Goal: Task Accomplishment & Management: Manage account settings

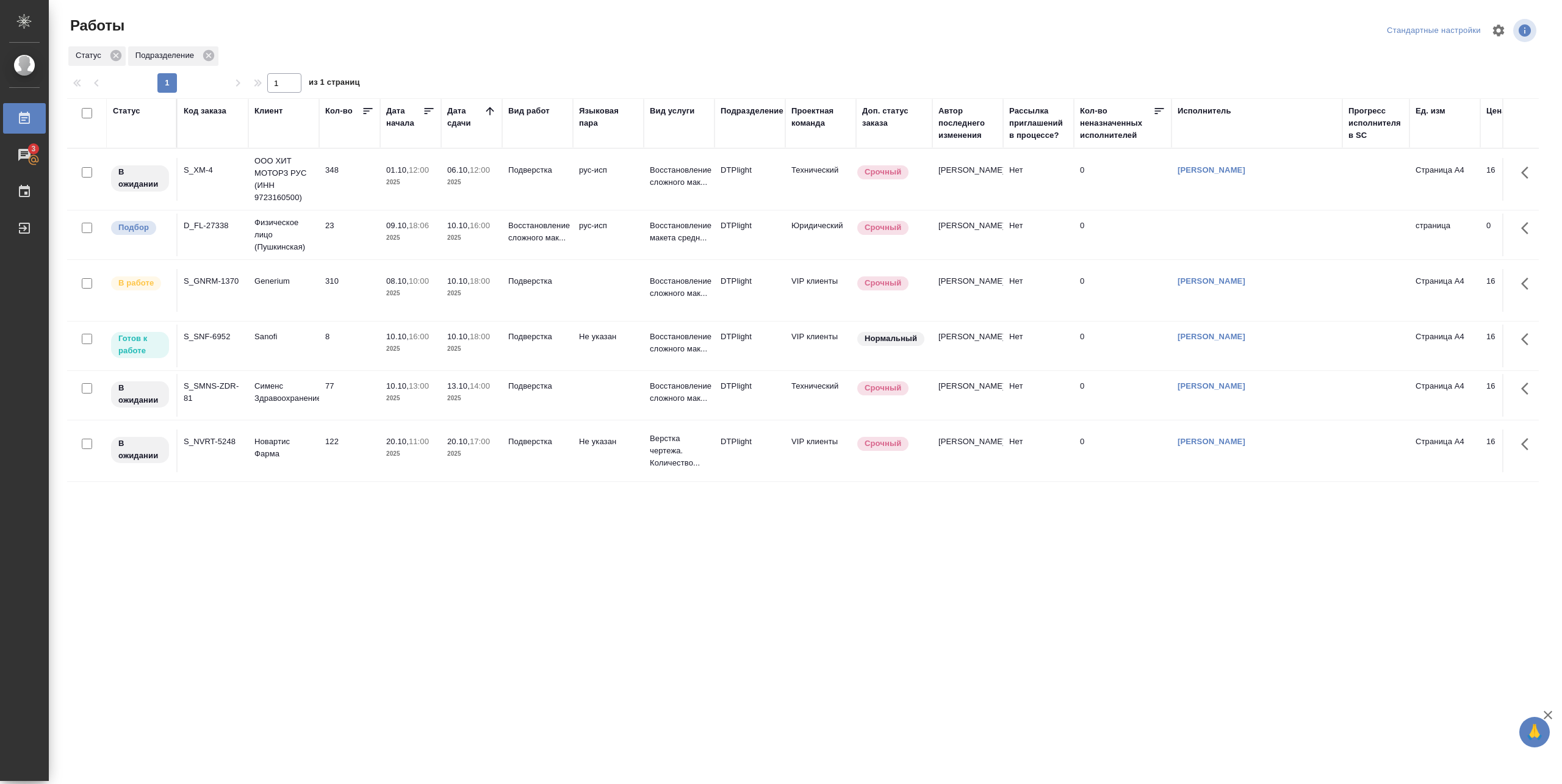
click at [383, 352] on td "10.10, 16:00 2025" at bounding box center [411, 346] width 61 height 43
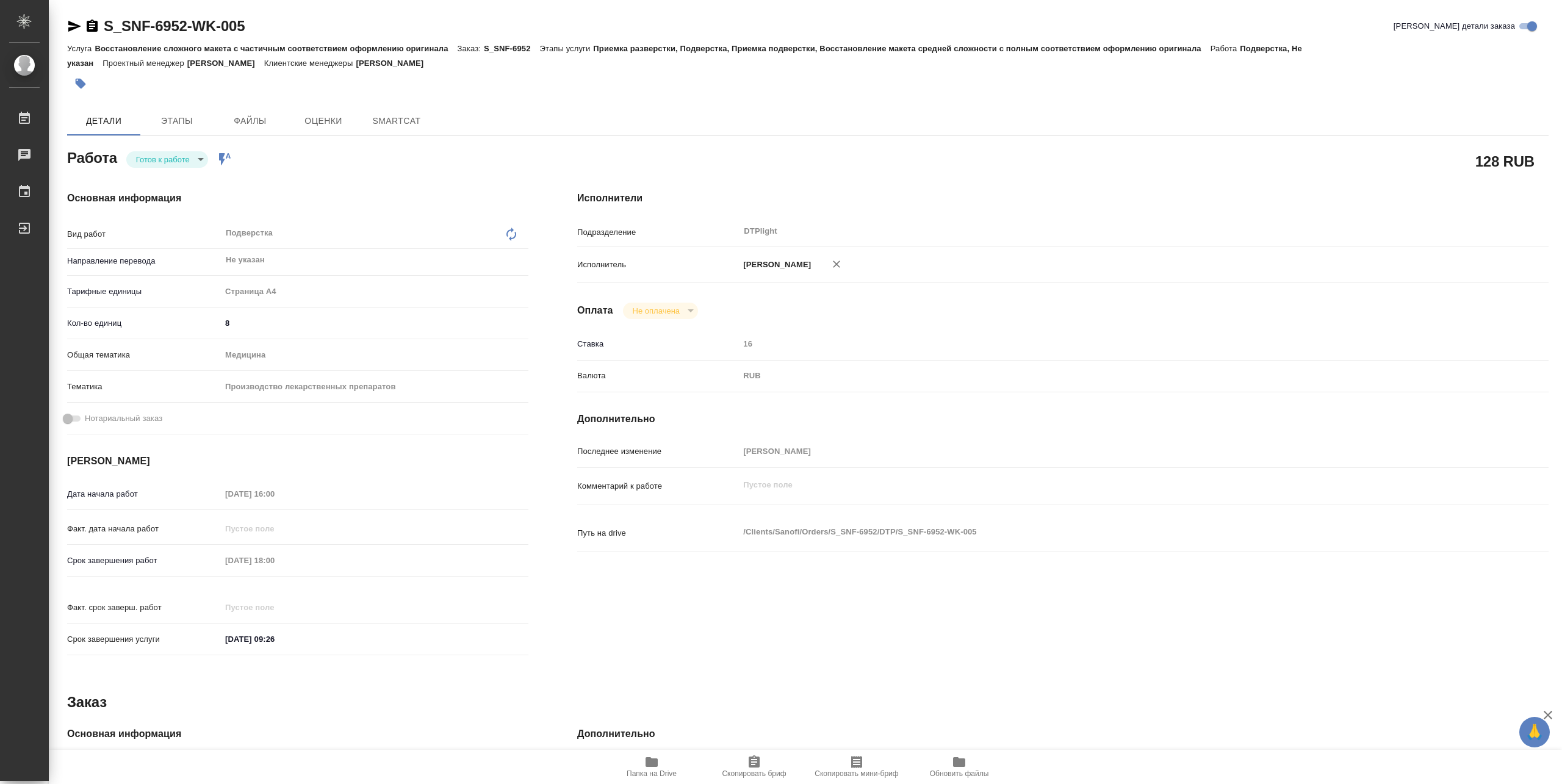
type textarea "x"
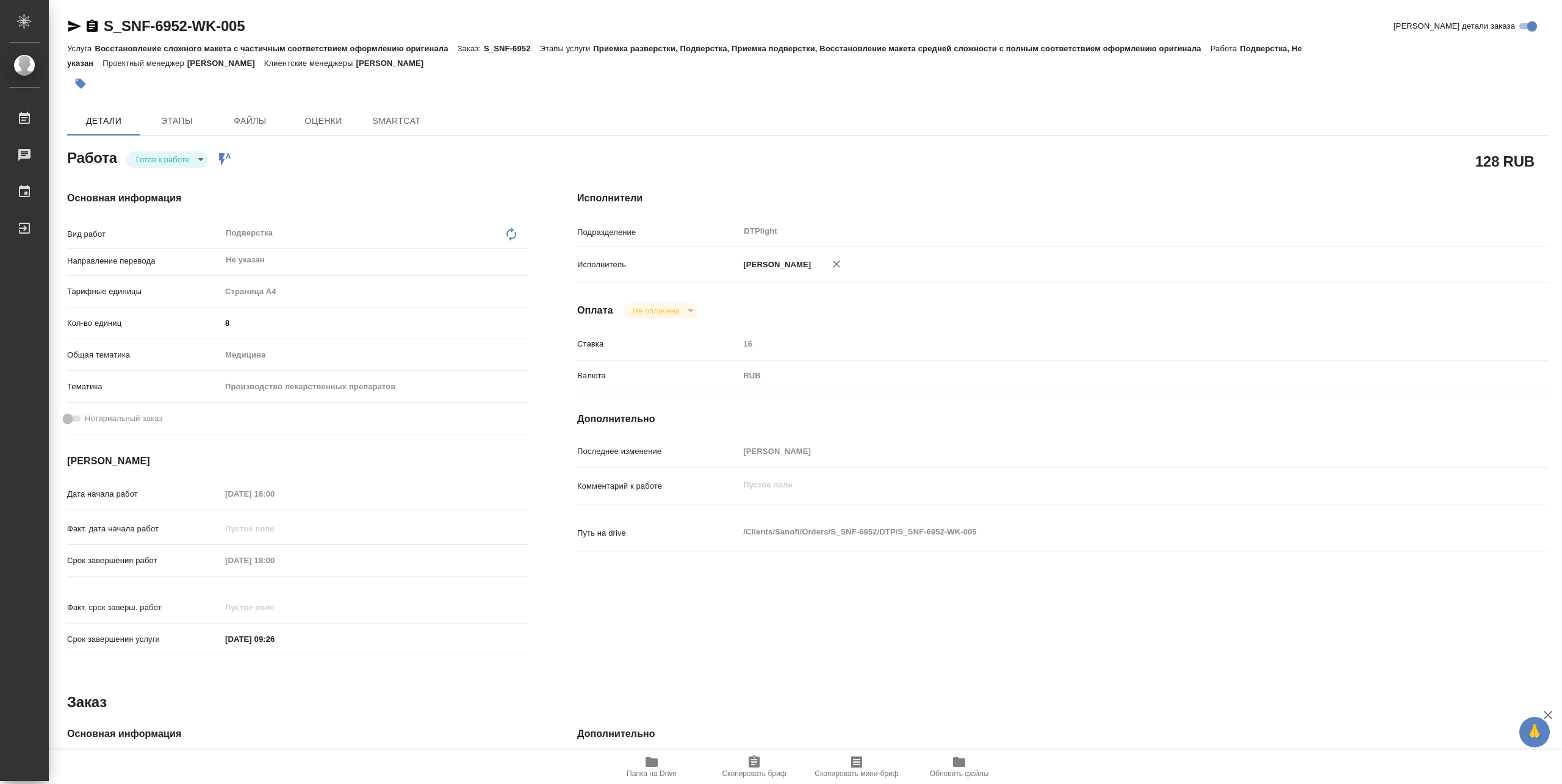
type textarea "x"
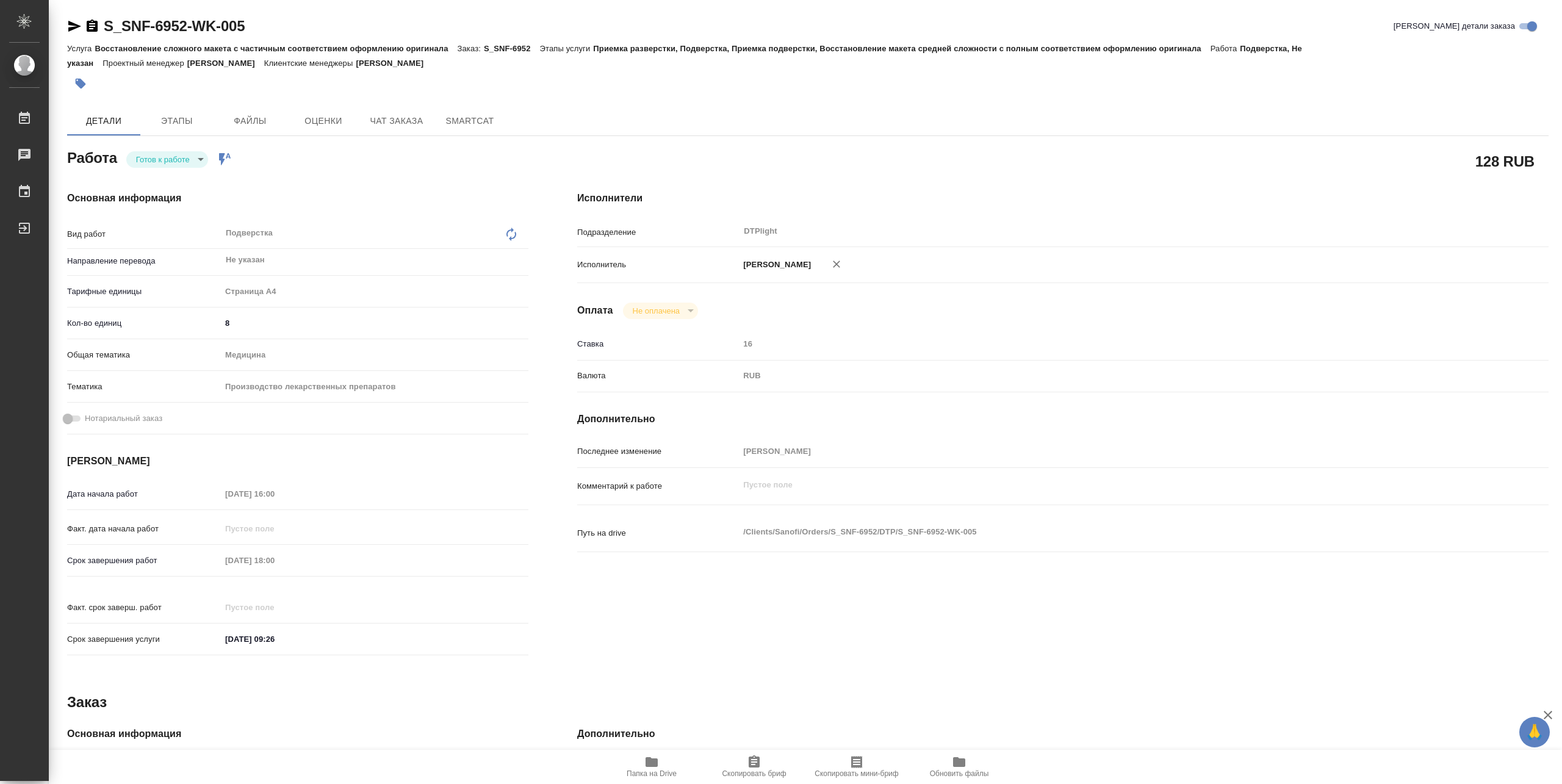
type textarea "x"
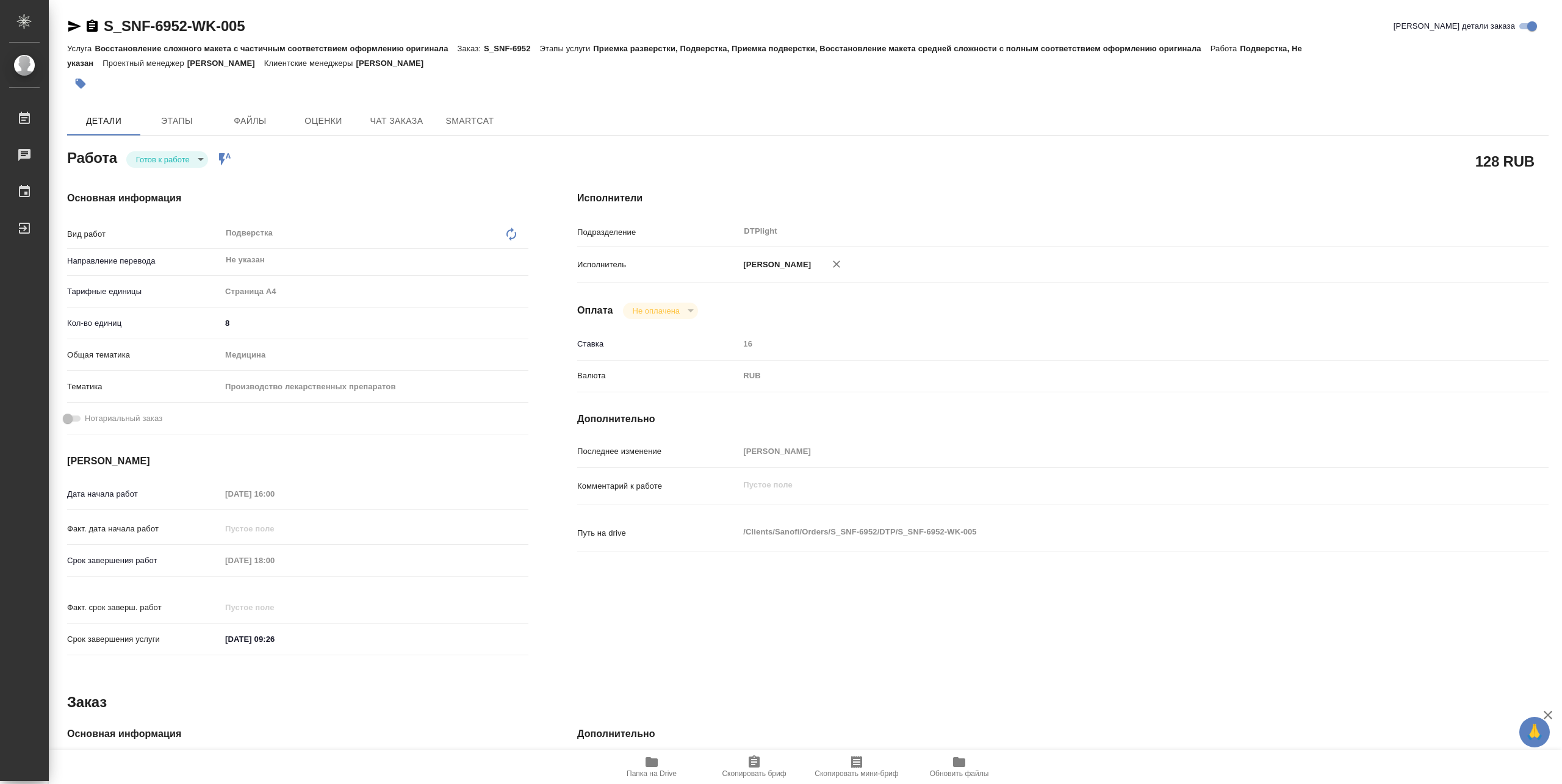
click at [659, 767] on span "Папка на Drive" at bounding box center [651, 766] width 88 height 23
type textarea "x"
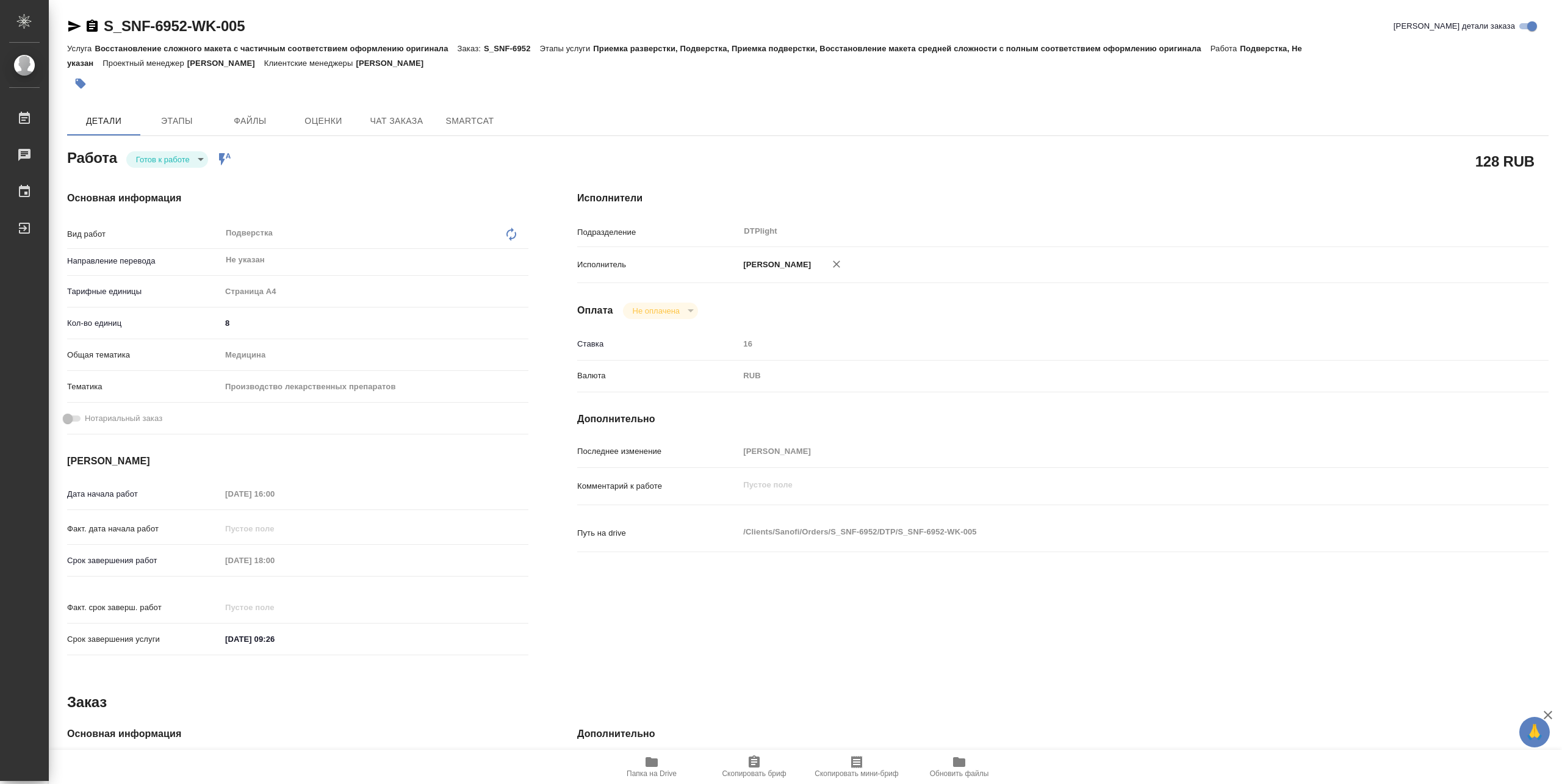
type textarea "x"
click at [198, 158] on body "🙏 .cls-1 fill:#fff; AWATERA Pankina Anna Работы 3 Чаты График Выйти S_SNF-6952-…" at bounding box center [781, 392] width 1562 height 784
click at [176, 162] on button "В работе" at bounding box center [156, 159] width 40 height 13
type textarea "x"
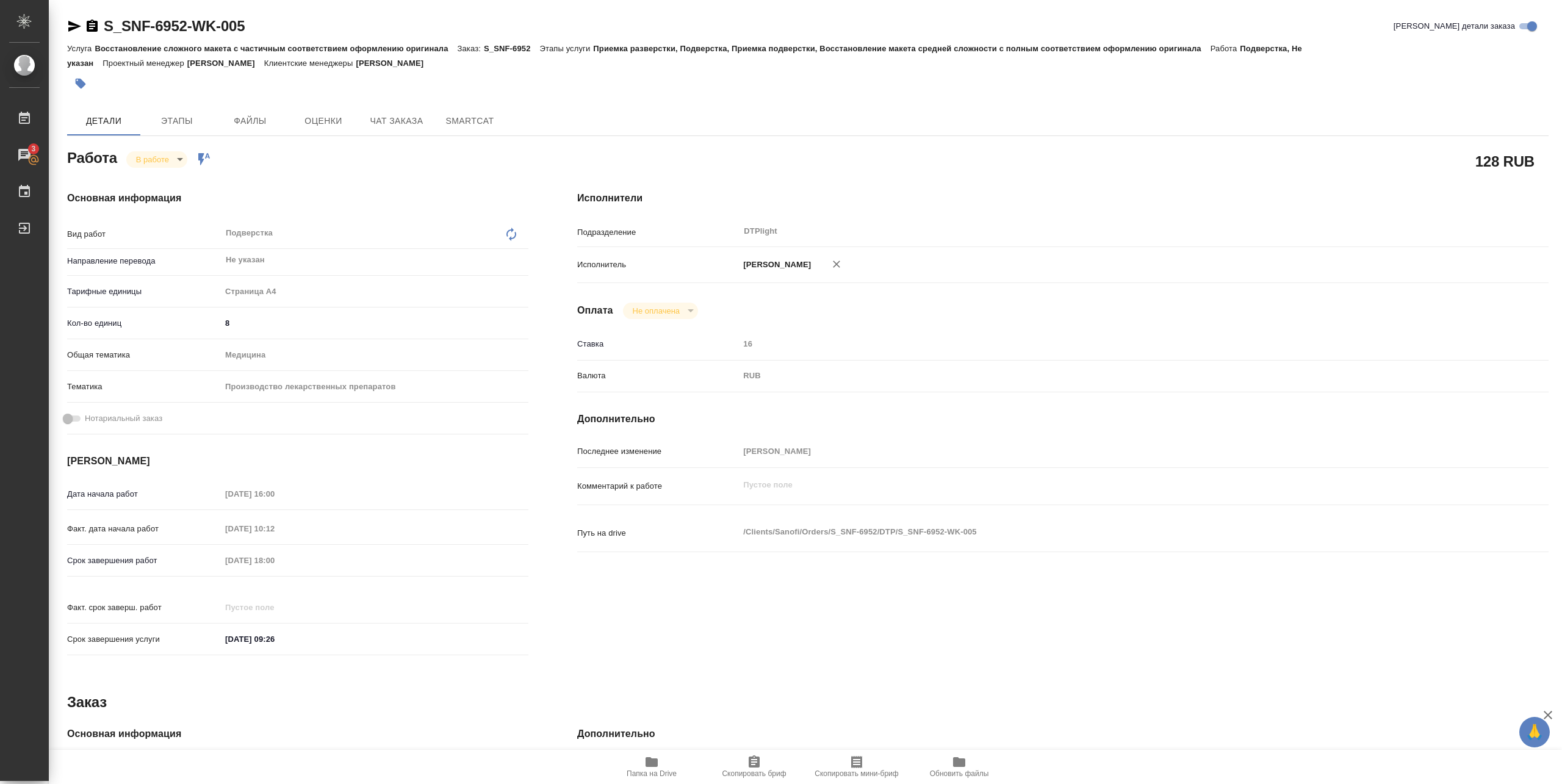
type textarea "x"
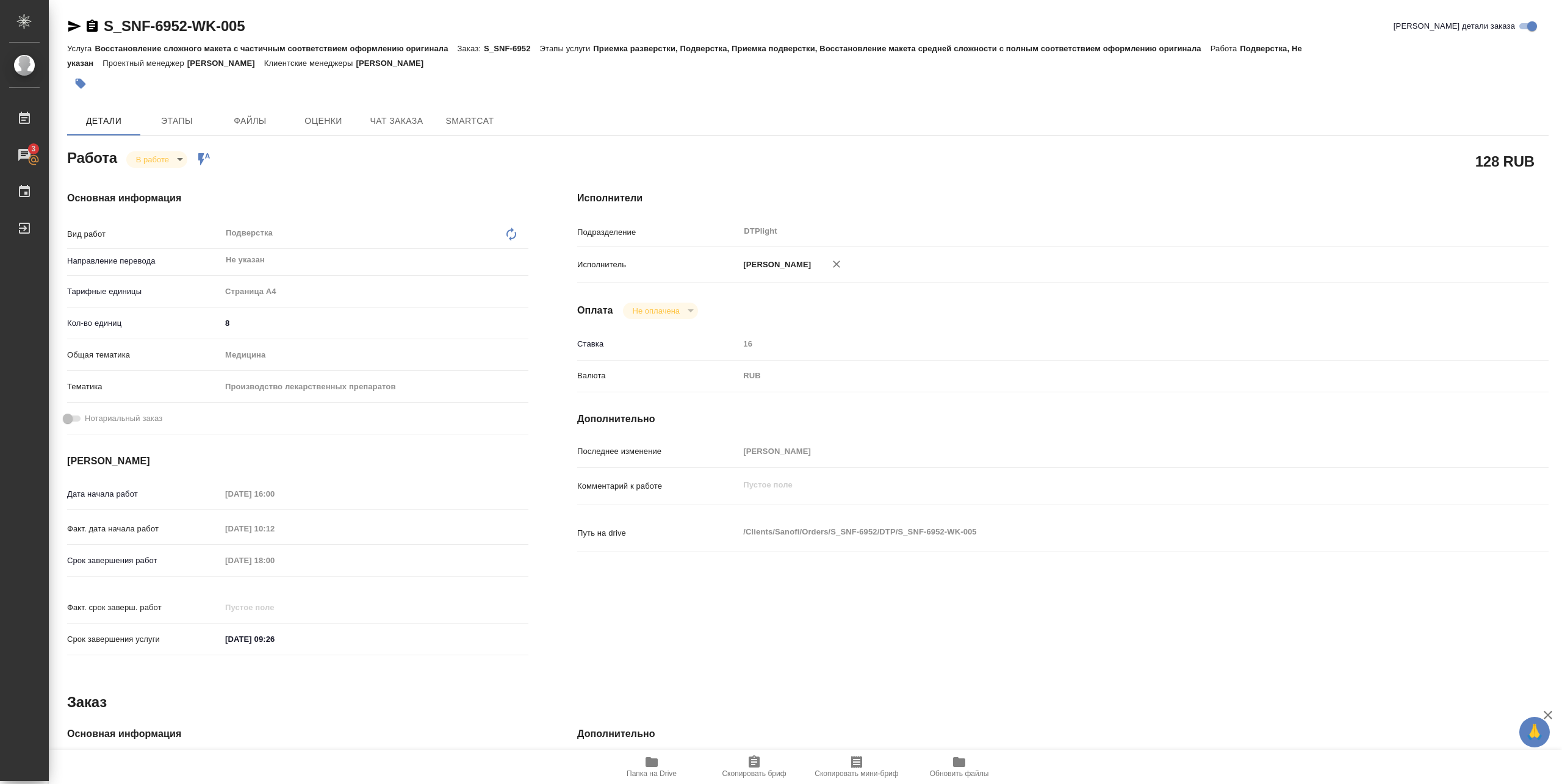
type textarea "x"
click at [658, 767] on icon "button" at bounding box center [651, 761] width 15 height 15
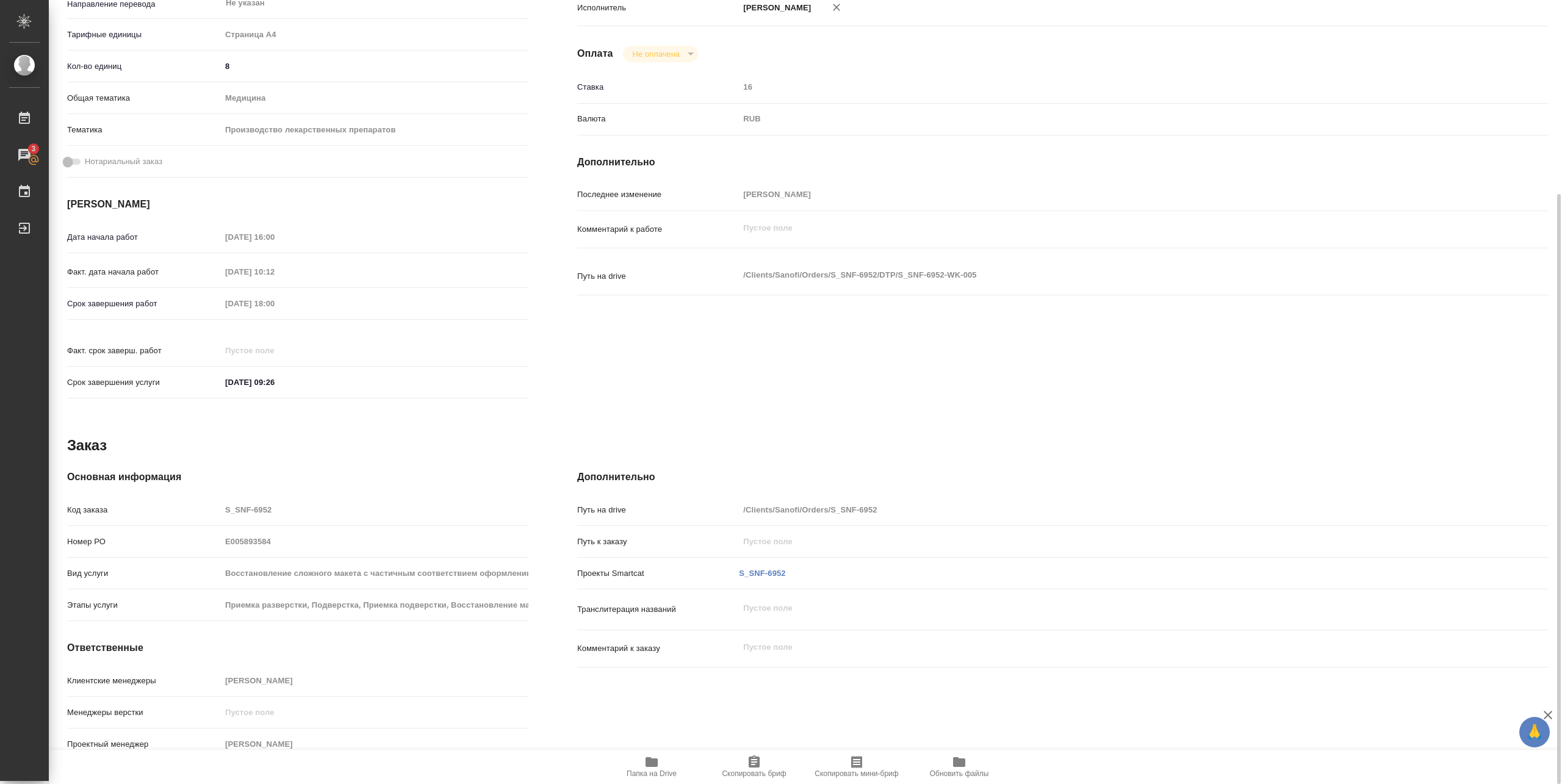
scroll to position [13, 0]
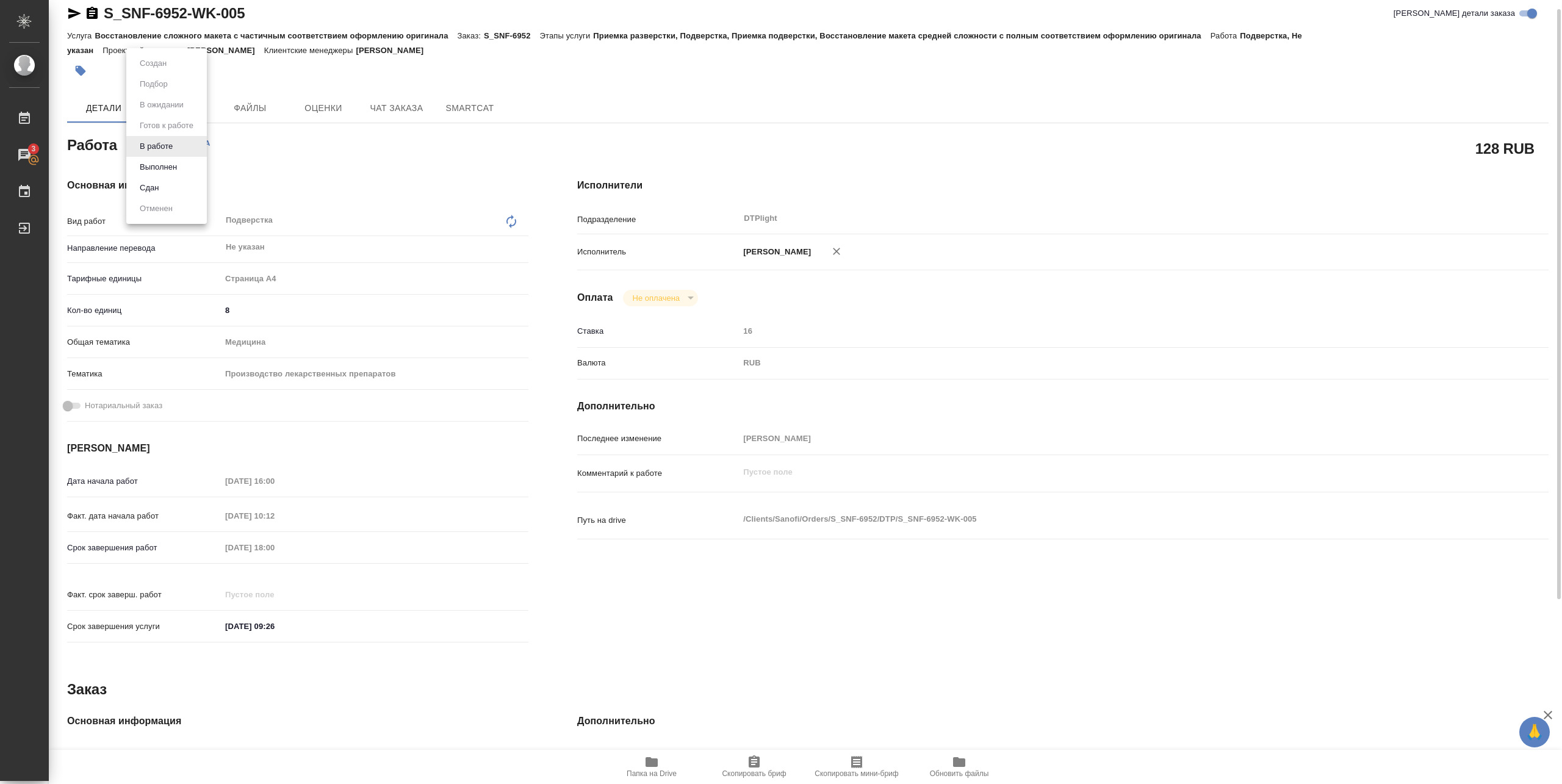
click at [169, 142] on body "🙏 .cls-1 fill:#fff; AWATERA Pankina Anna Работы 3 Чаты График Выйти S_SNF-6952-…" at bounding box center [781, 392] width 1562 height 784
click at [159, 166] on button "Выполнен" at bounding box center [158, 167] width 44 height 13
type textarea "x"
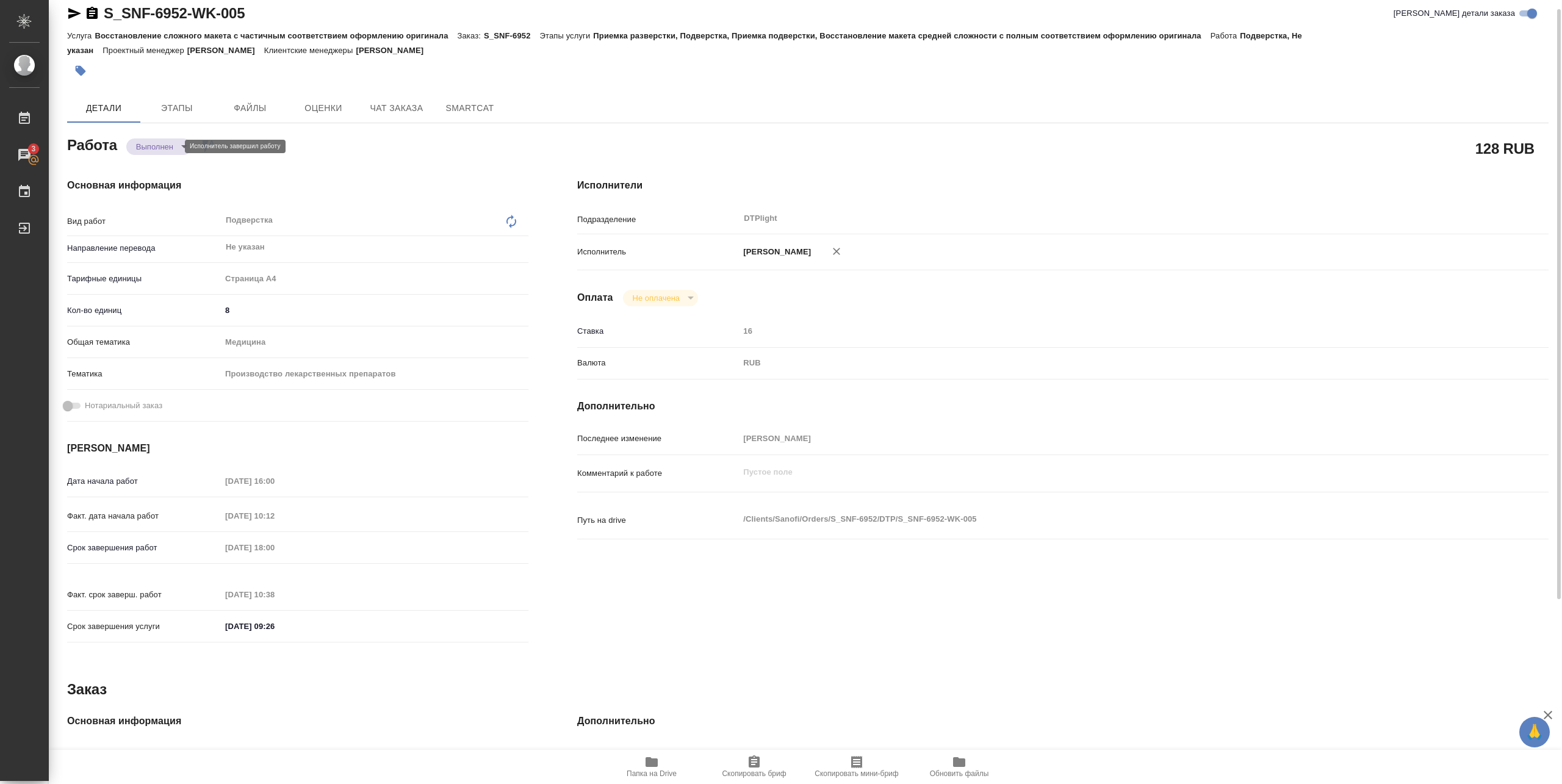
type textarea "x"
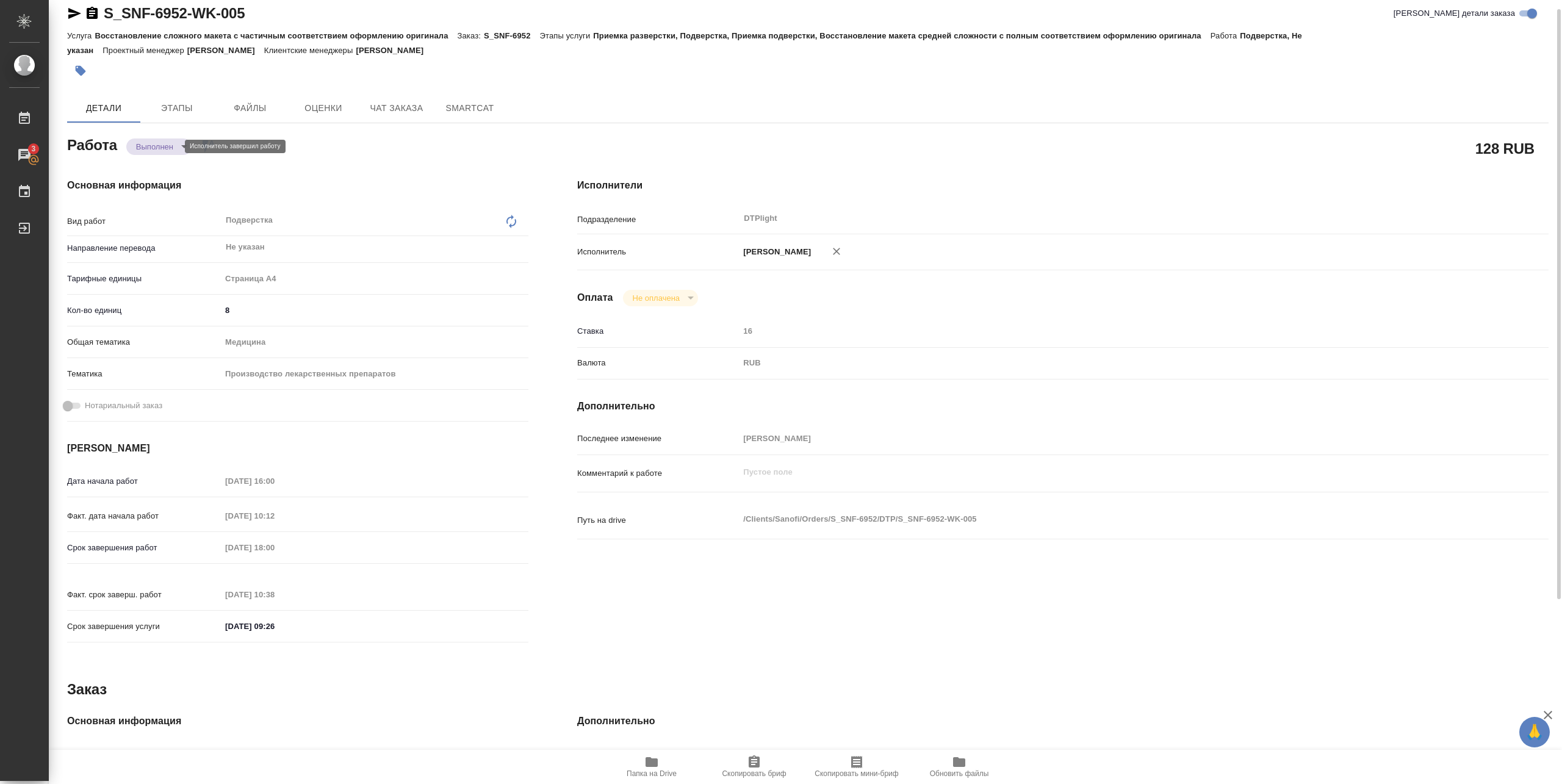
type textarea "x"
click at [167, 145] on body "🙏 .cls-1 fill:#fff; AWATERA Pankina Anna Работы 3 Чаты График Выйти S_SNF-6952-…" at bounding box center [781, 392] width 1562 height 784
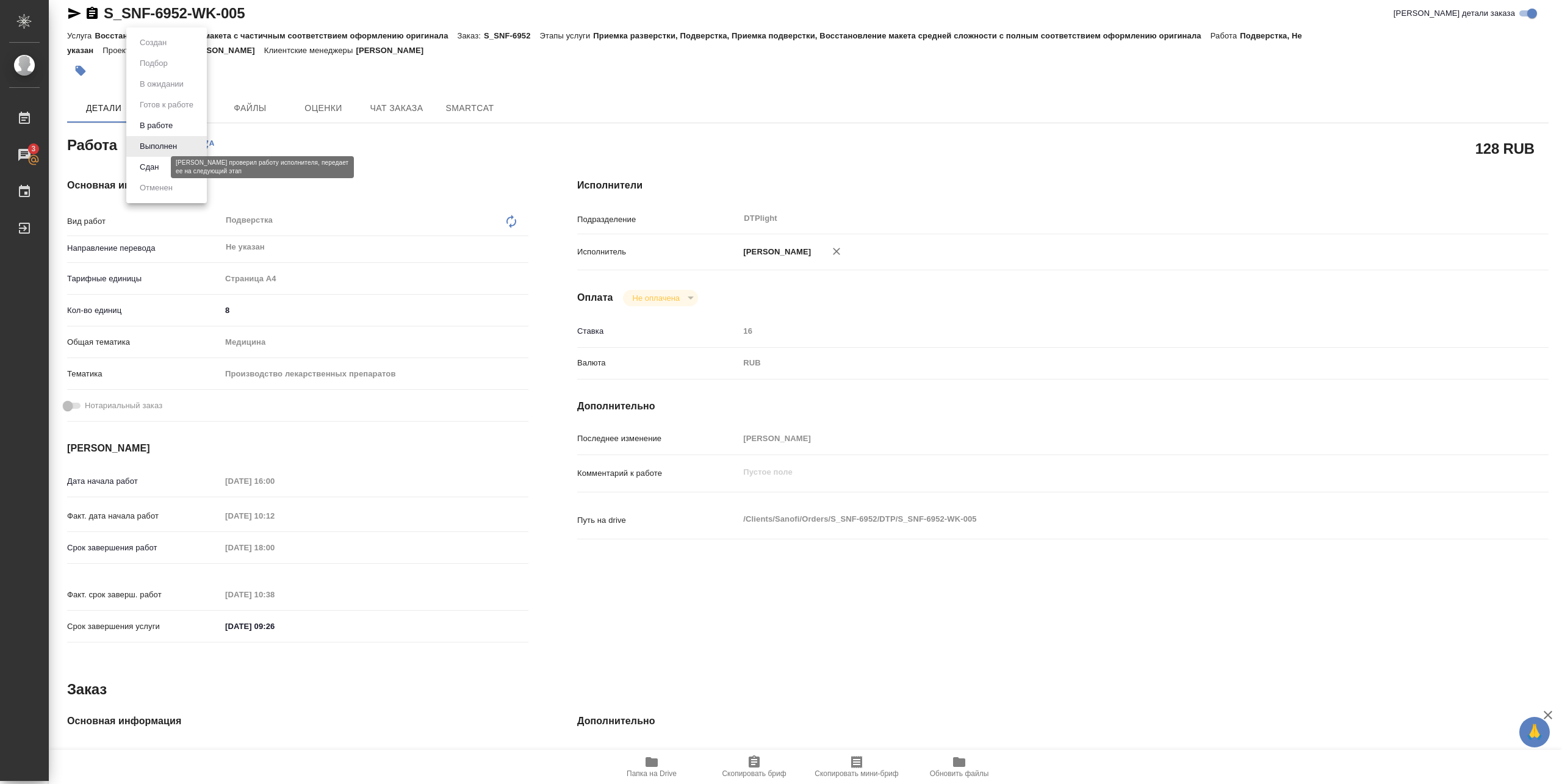
click at [161, 164] on button "Сдан" at bounding box center [149, 167] width 26 height 13
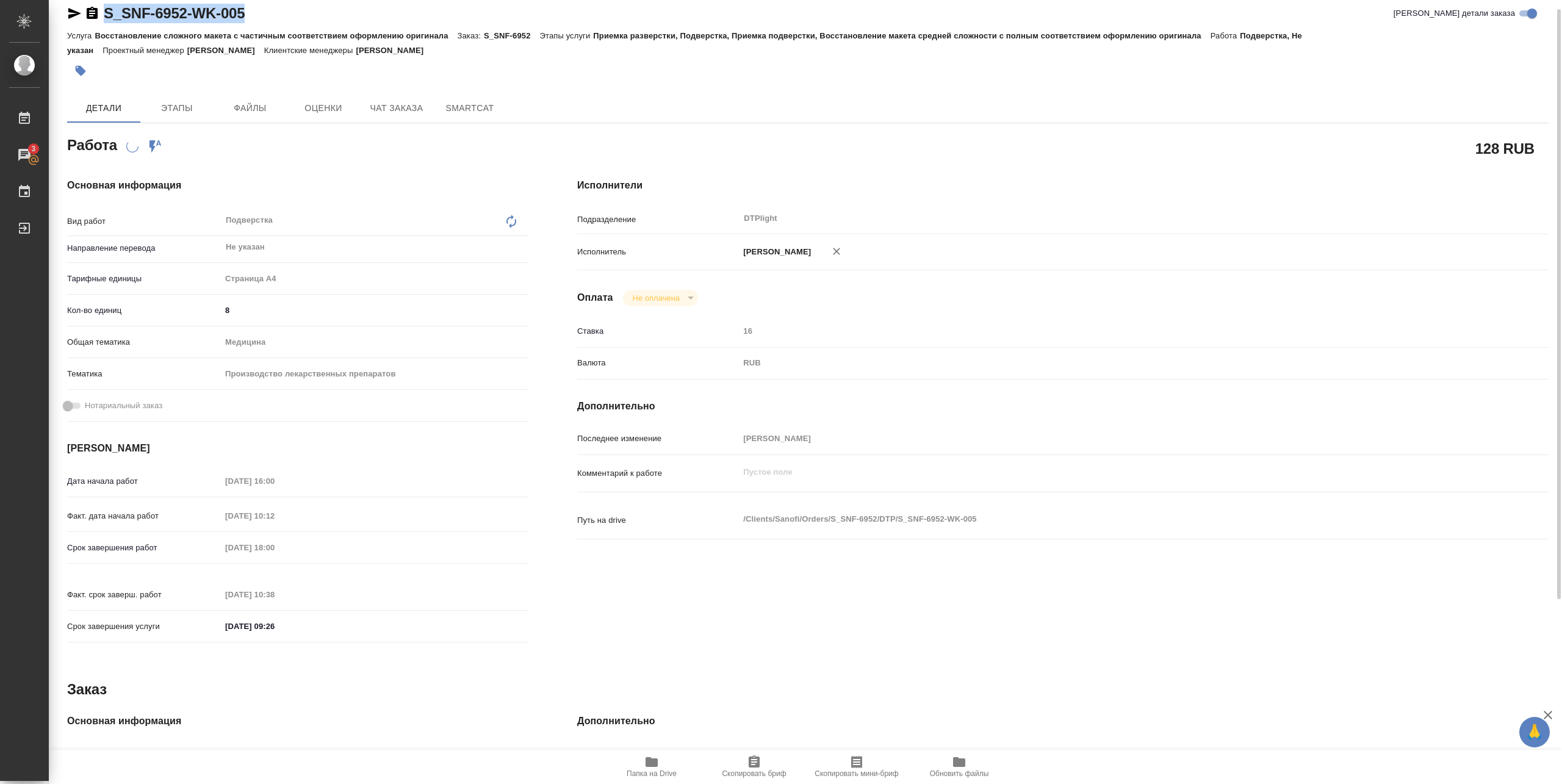
drag, startPoint x: 108, startPoint y: 25, endPoint x: 273, endPoint y: 25, distance: 165.0
click at [273, 25] on div "S_SNF-6952-WK-005 Кратко детали заказа" at bounding box center [808, 16] width 1481 height 25
copy link "S_SNF-6952-WK-005"
type textarea "x"
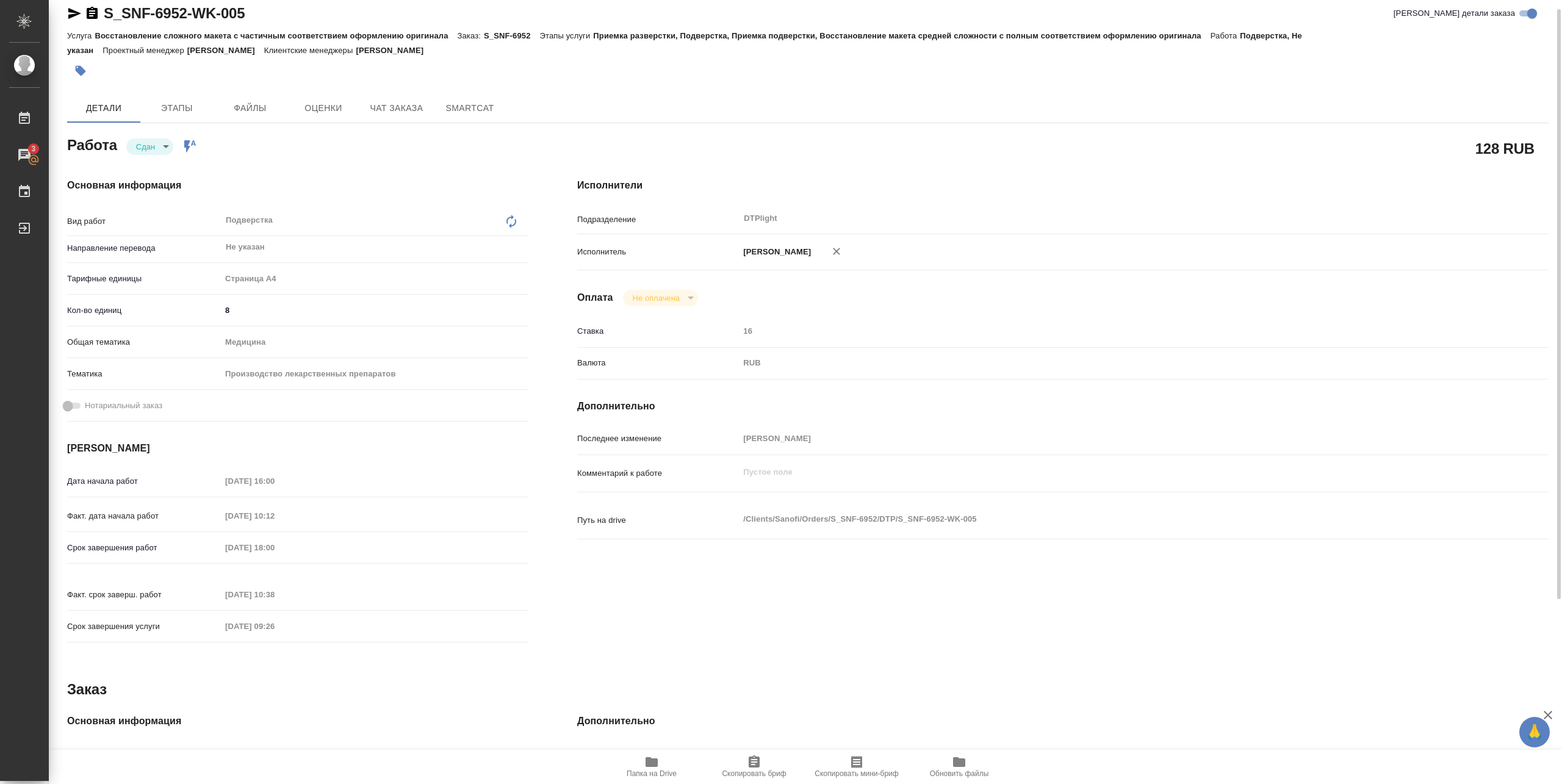
type textarea "x"
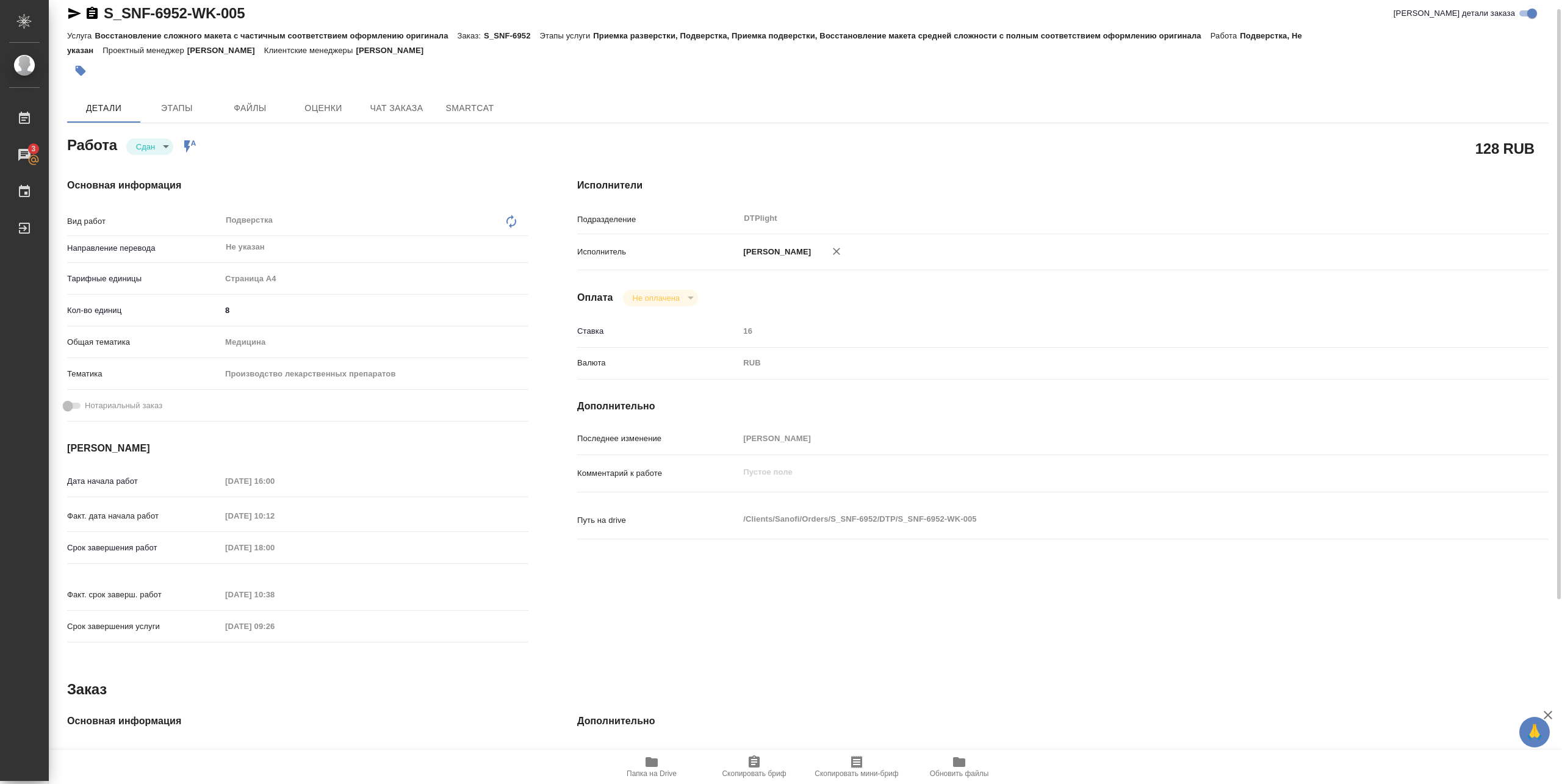
type textarea "x"
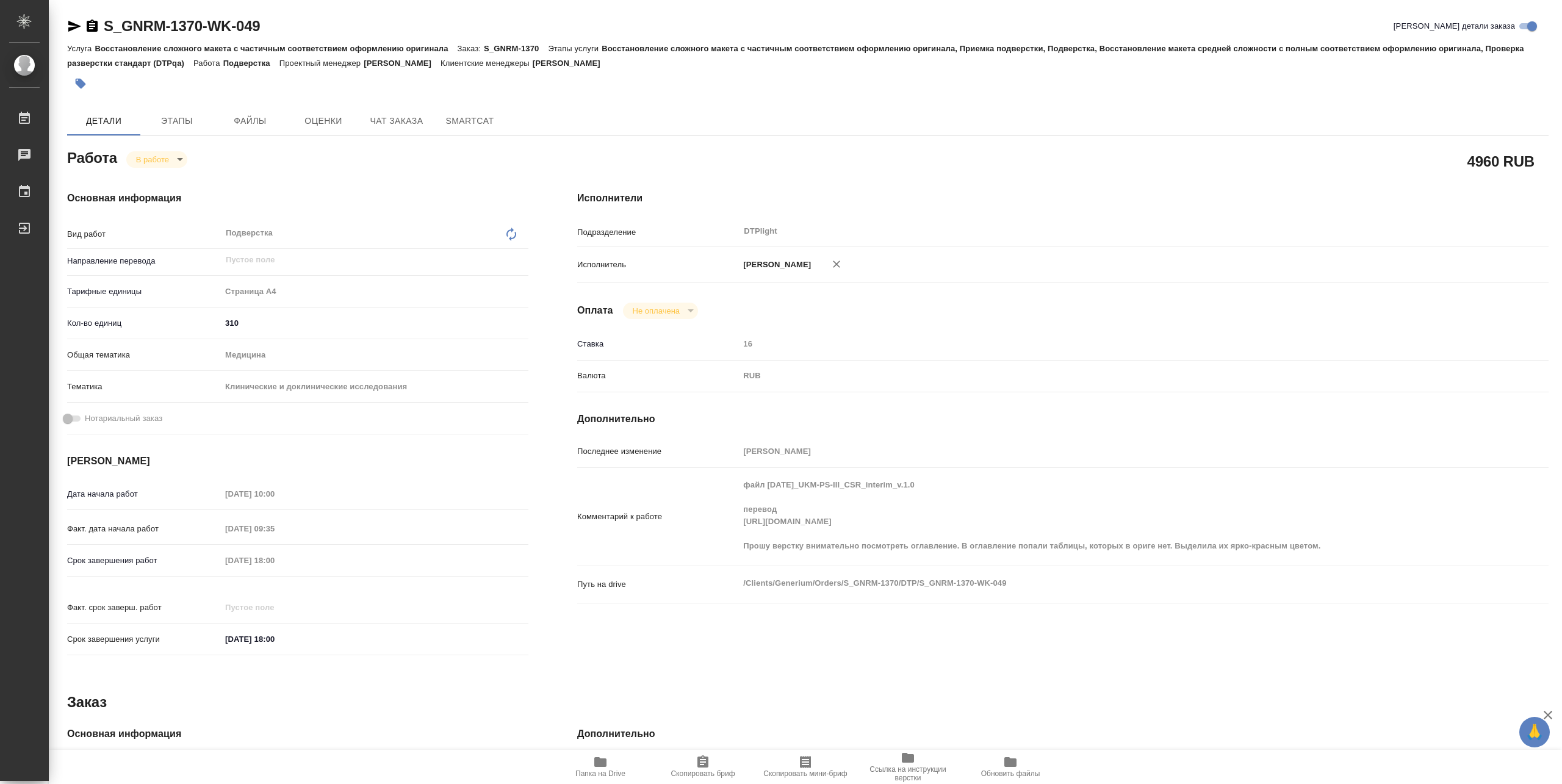
type textarea "x"
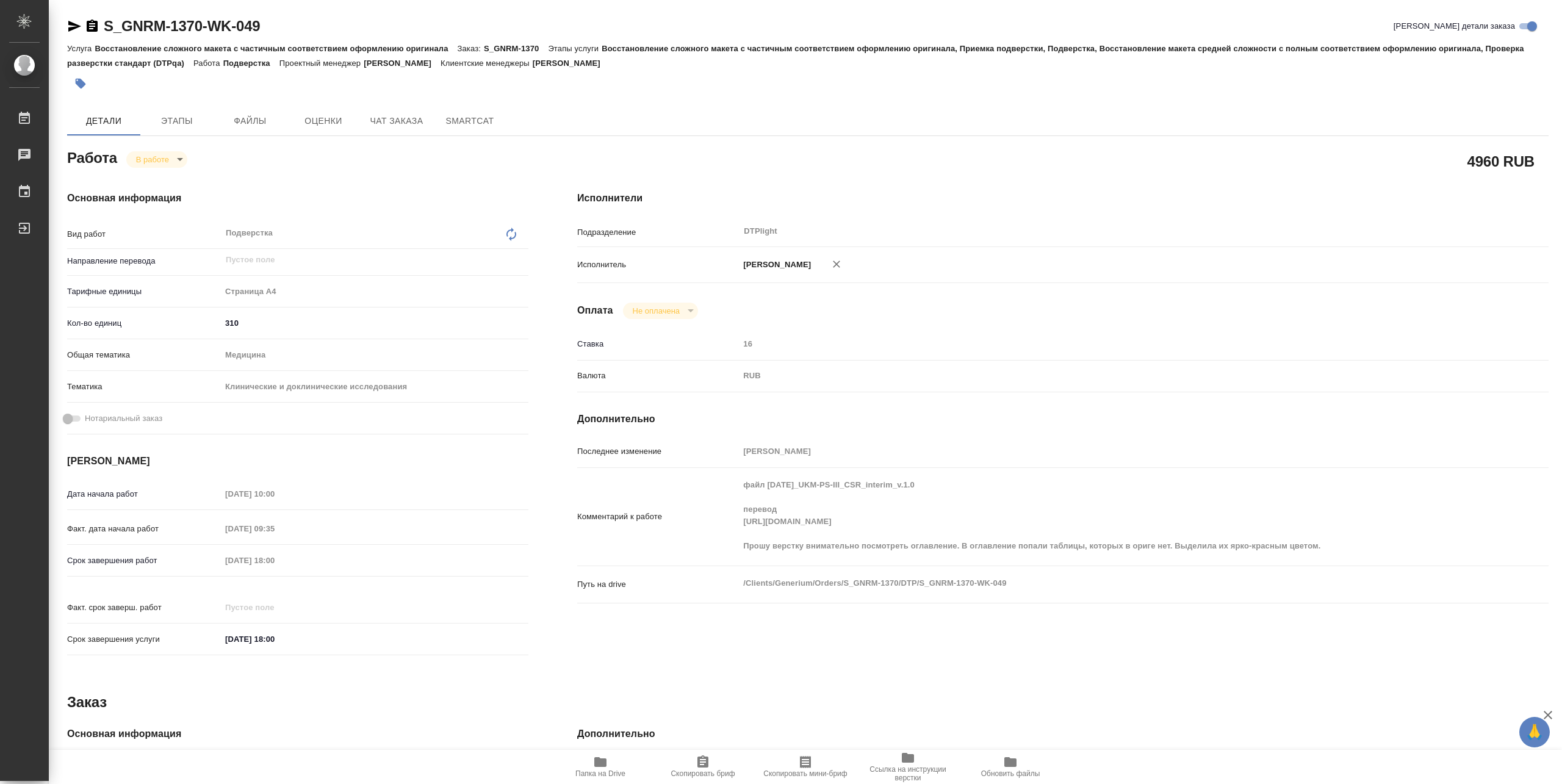
type textarea "x"
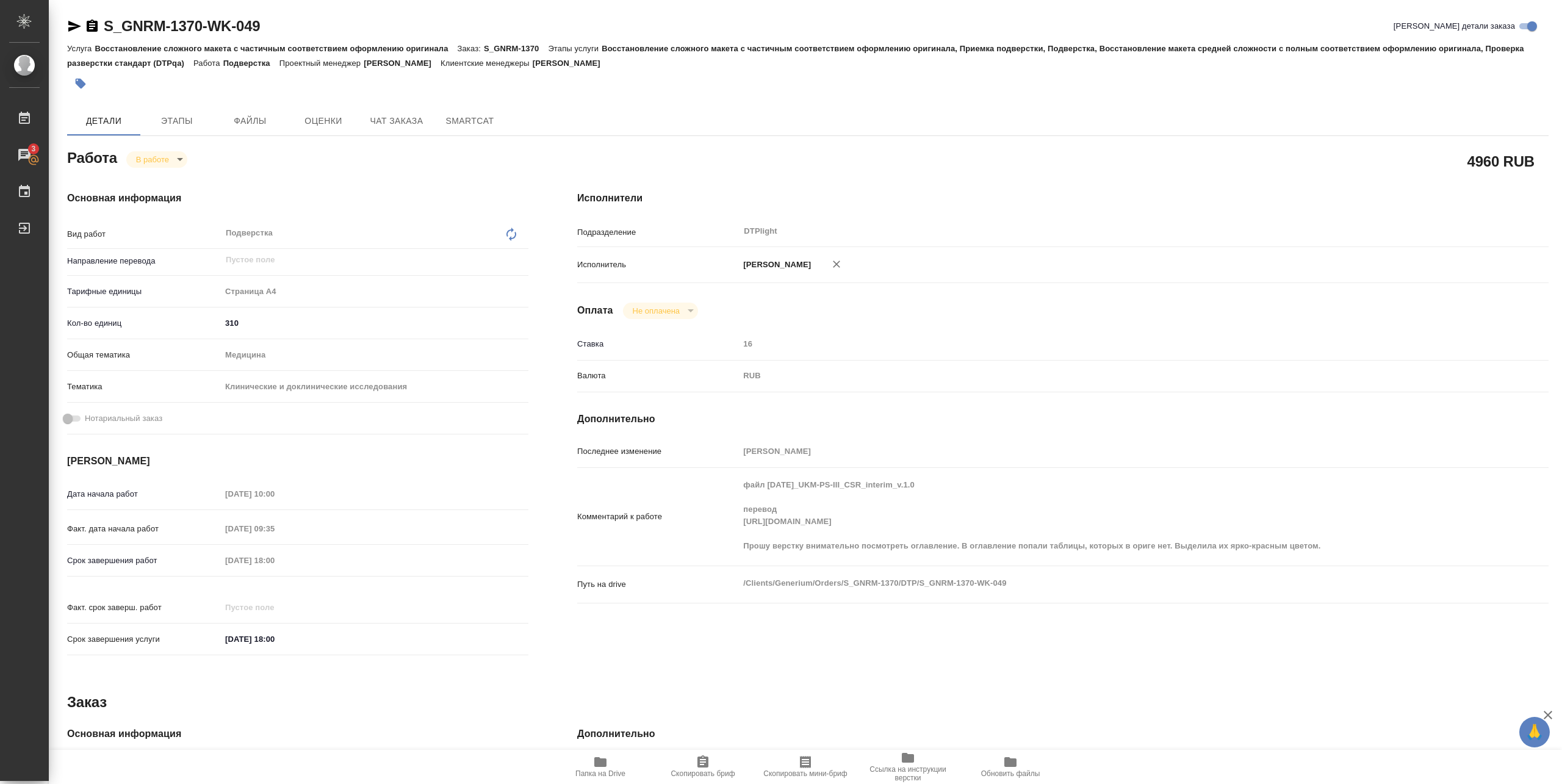
click at [620, 764] on span "Папка на Drive" at bounding box center [600, 766] width 88 height 23
click at [864, 560] on div "файл 2024.11.21_UKM-PS-III_CSR_interim_v.1.0 перевод https://drive.awatera.com/…" at bounding box center [1103, 517] width 728 height 88
click at [736, 679] on div "Работа В работе inProgress 4960 RUB Основная информация Вид работ Подверстка x …" at bounding box center [808, 583] width 1481 height 876
click at [160, 147] on div "Работа В работе inProgress" at bounding box center [297, 157] width 462 height 22
click at [159, 159] on body "🙏 .cls-1 fill:#fff; AWATERA Pankina Anna Работы 3 Чаты График Выйти S_GNRM-1370…" at bounding box center [781, 392] width 1562 height 784
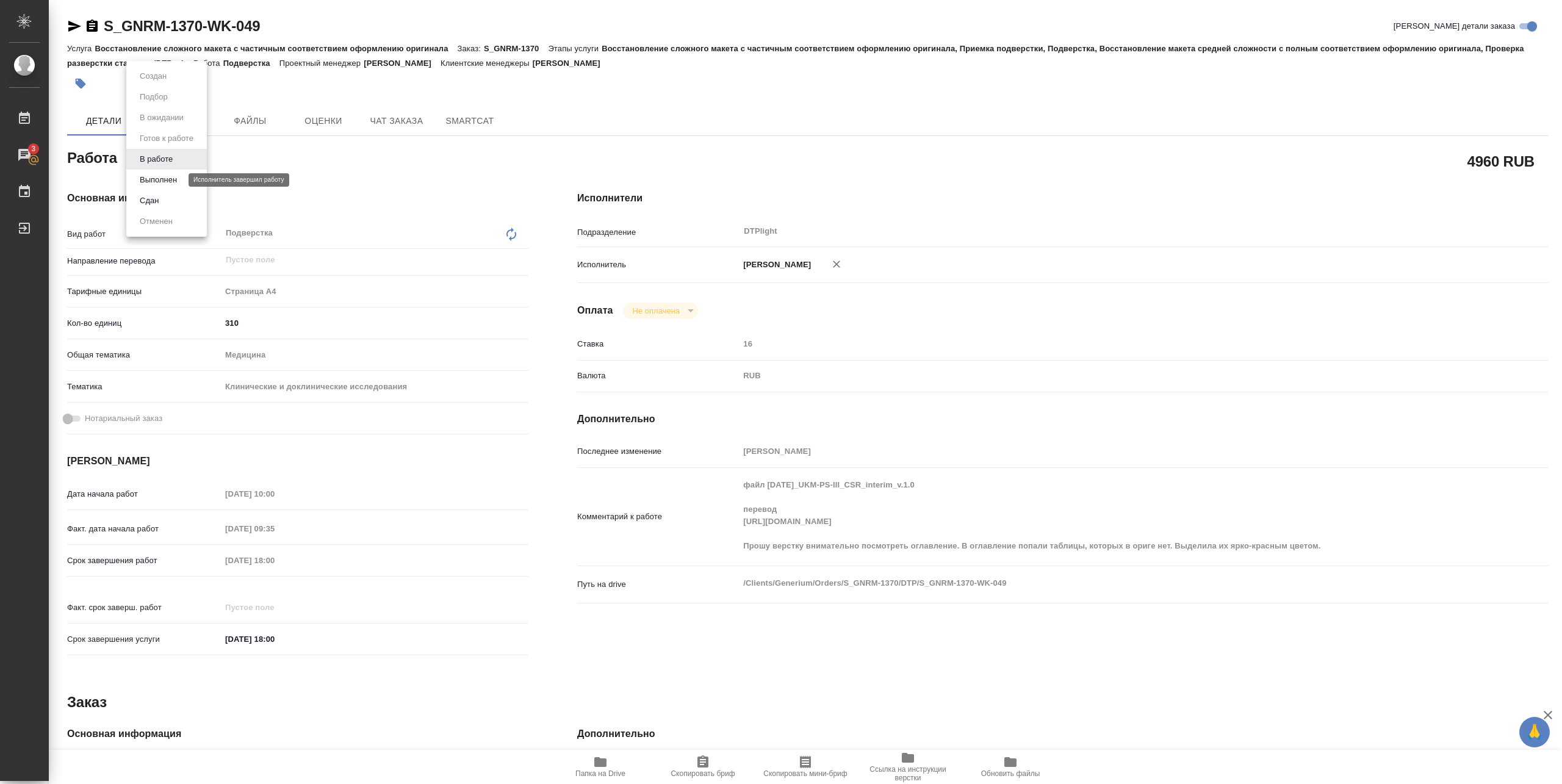
click at [161, 179] on button "Выполнен" at bounding box center [158, 179] width 44 height 13
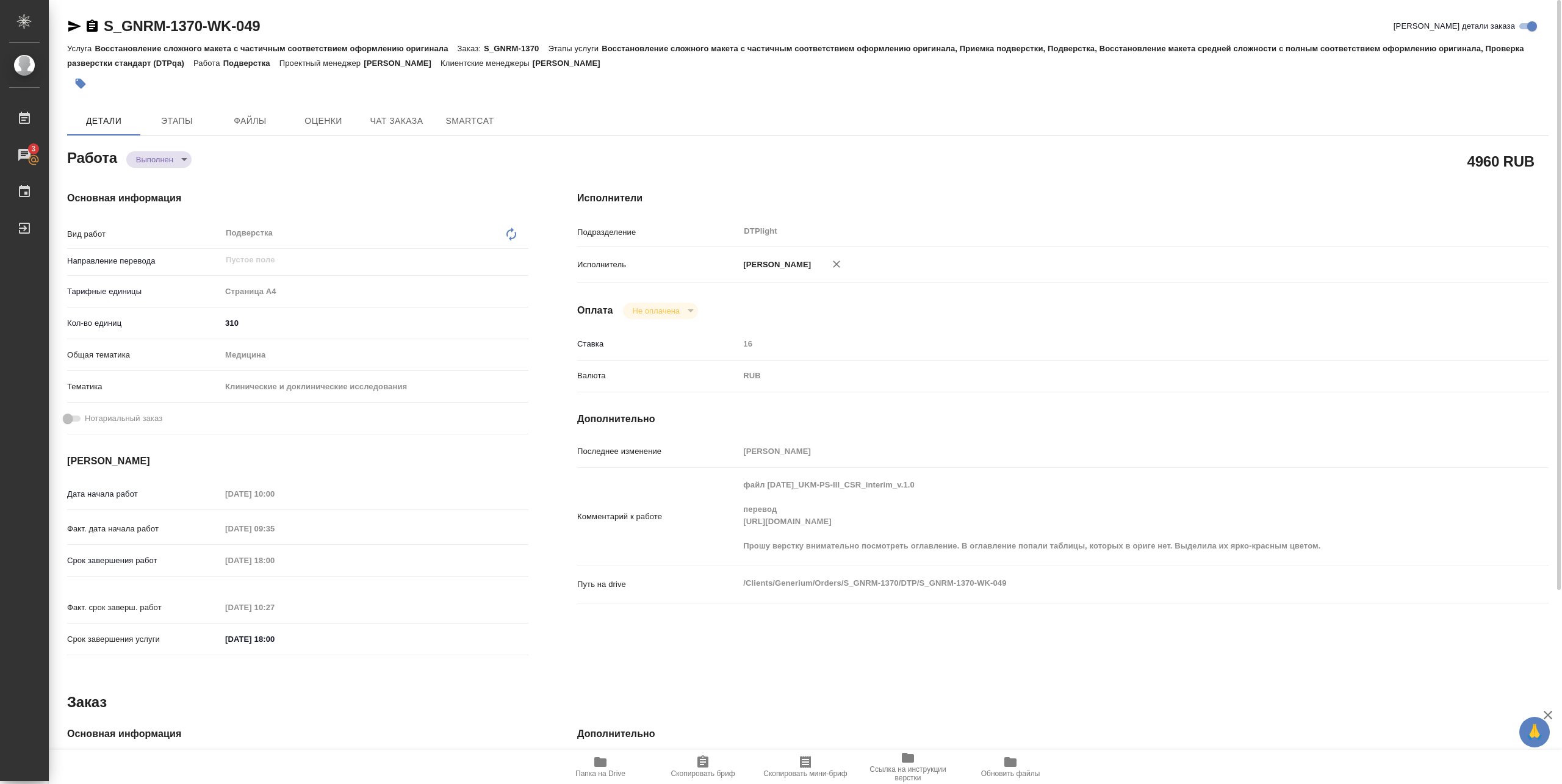
type textarea "x"
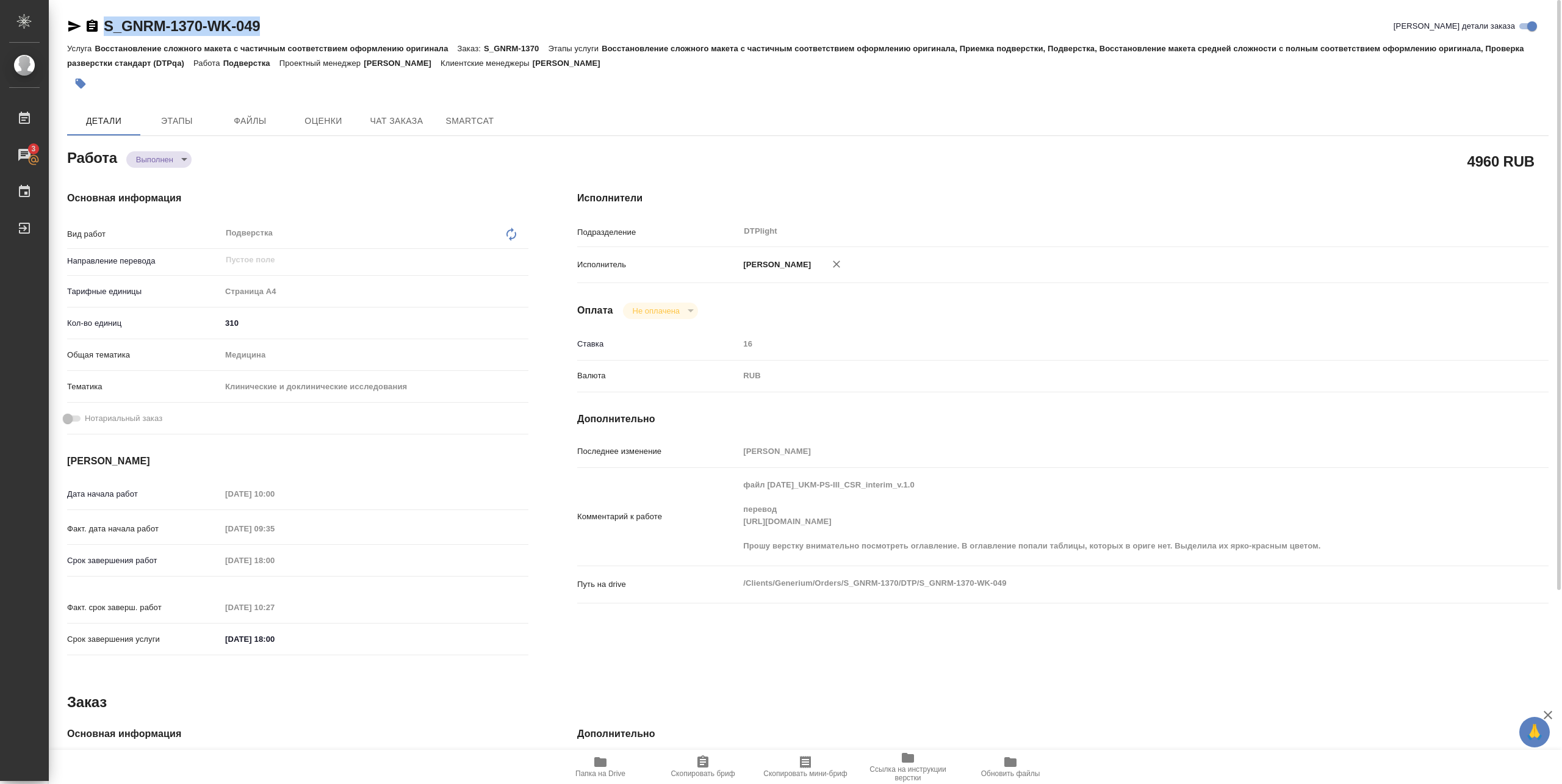
type textarea "x"
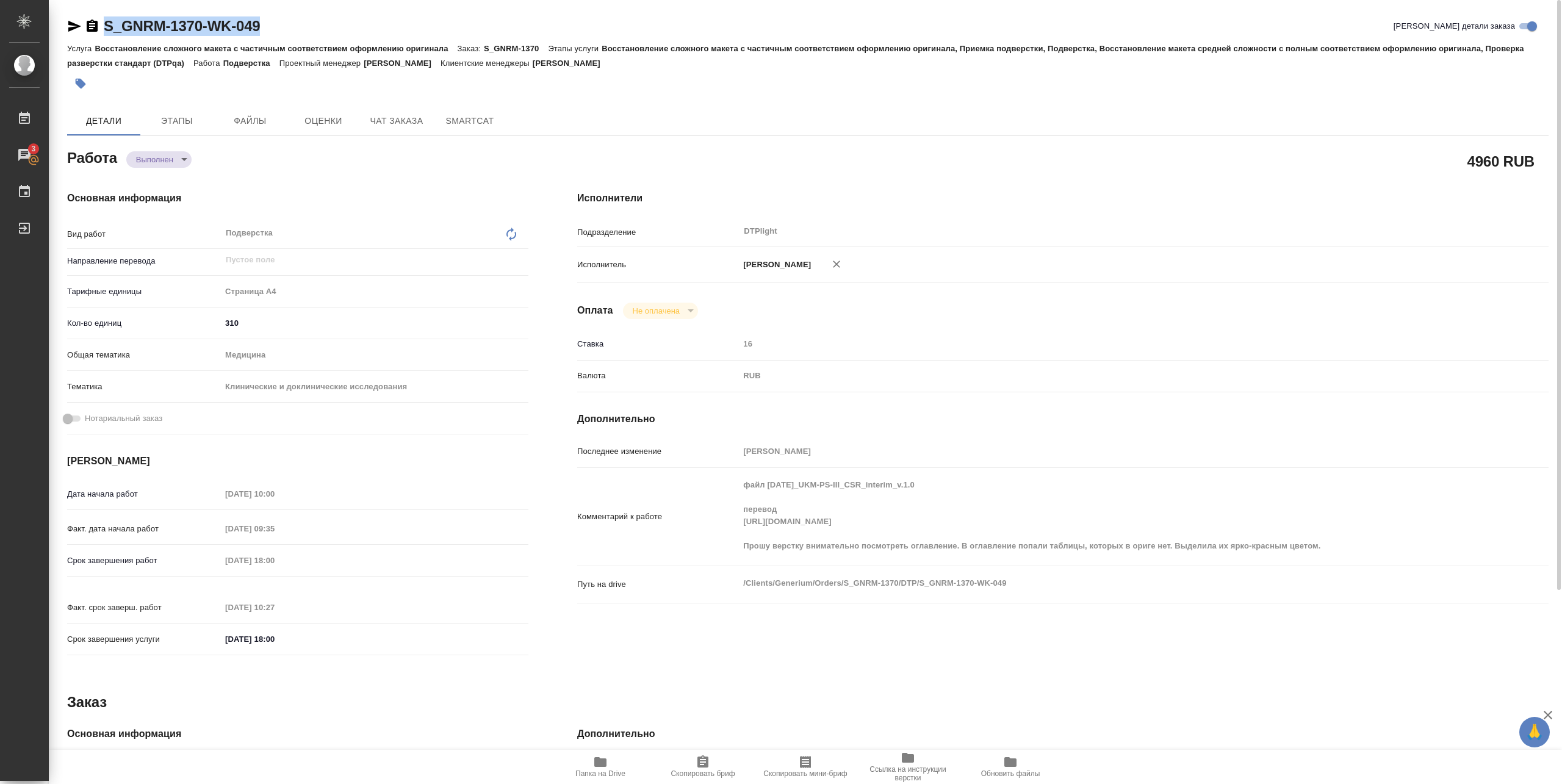
drag, startPoint x: 105, startPoint y: 36, endPoint x: 296, endPoint y: 32, distance: 191.0
click at [296, 32] on div "S_GNRM-1370-WK-049 Кратко детали заказа" at bounding box center [808, 29] width 1481 height 25
click at [154, 93] on div at bounding box center [560, 84] width 988 height 27
drag, startPoint x: 104, startPoint y: 36, endPoint x: 298, endPoint y: 31, distance: 194.1
click at [298, 31] on div "S_GNRM-1370-WK-049 Кратко детали заказа" at bounding box center [808, 26] width 1481 height 20
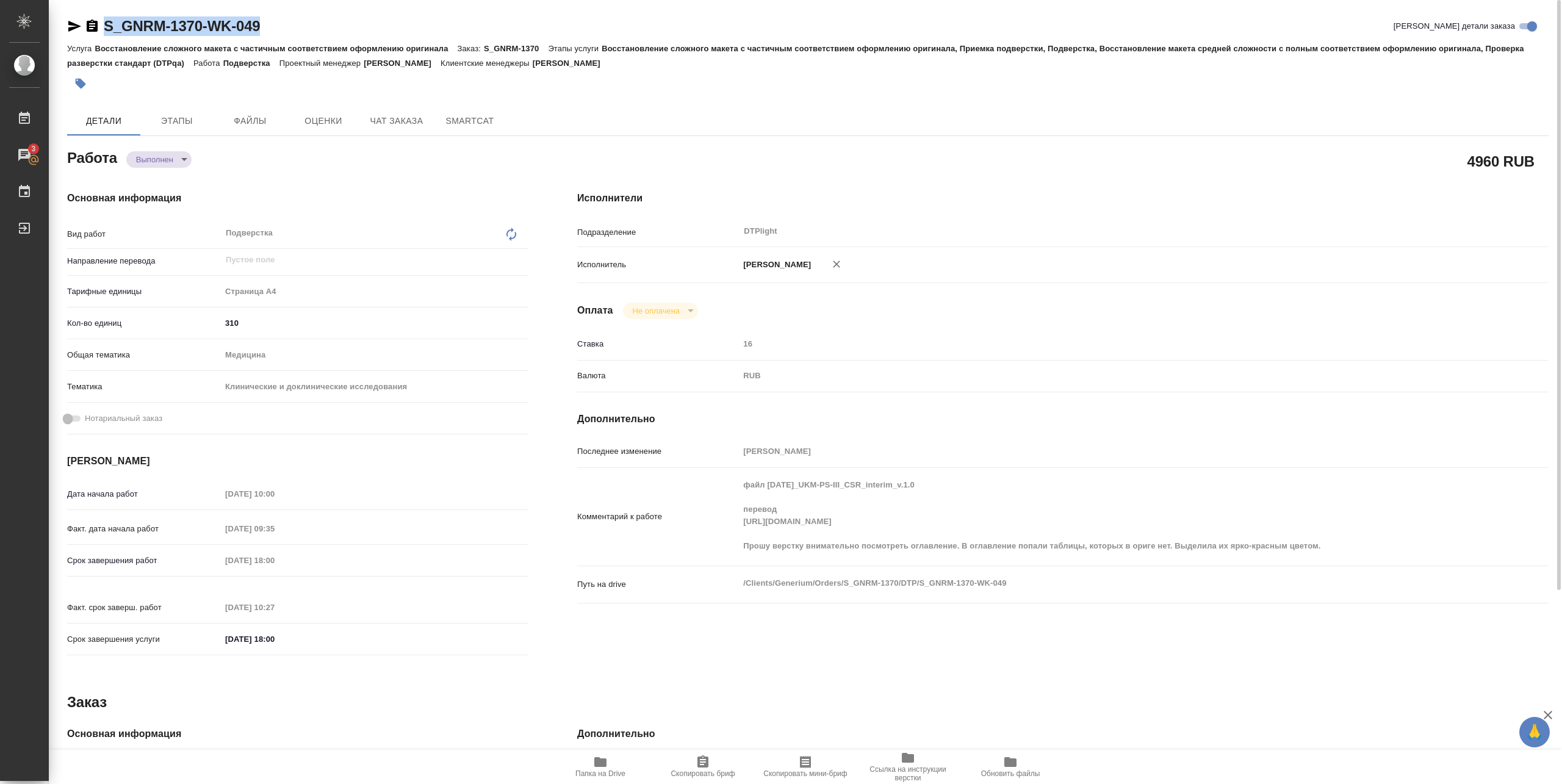
copy link "S_GNRM-1370-WK-049"
type textarea "x"
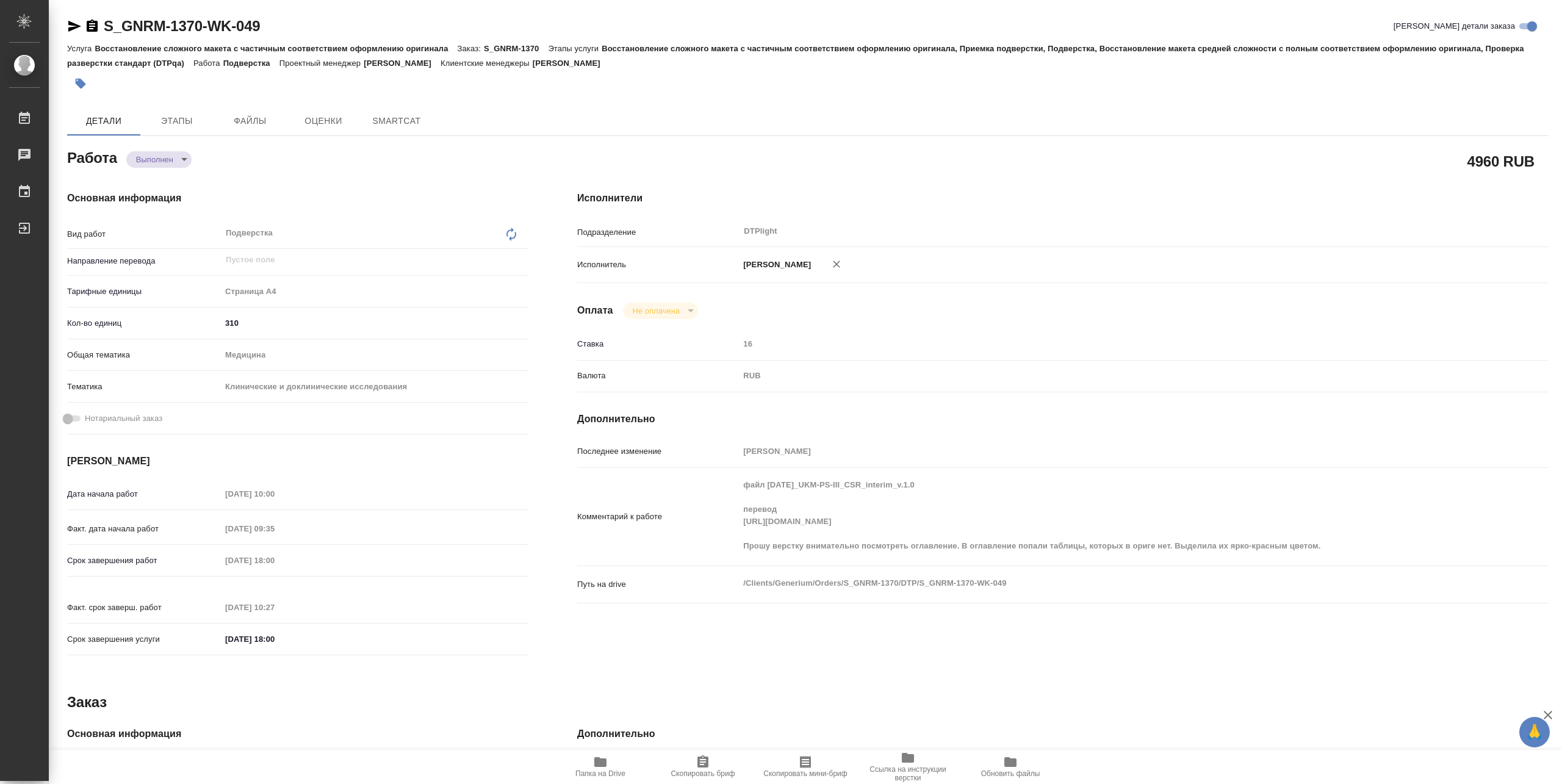
type textarea "x"
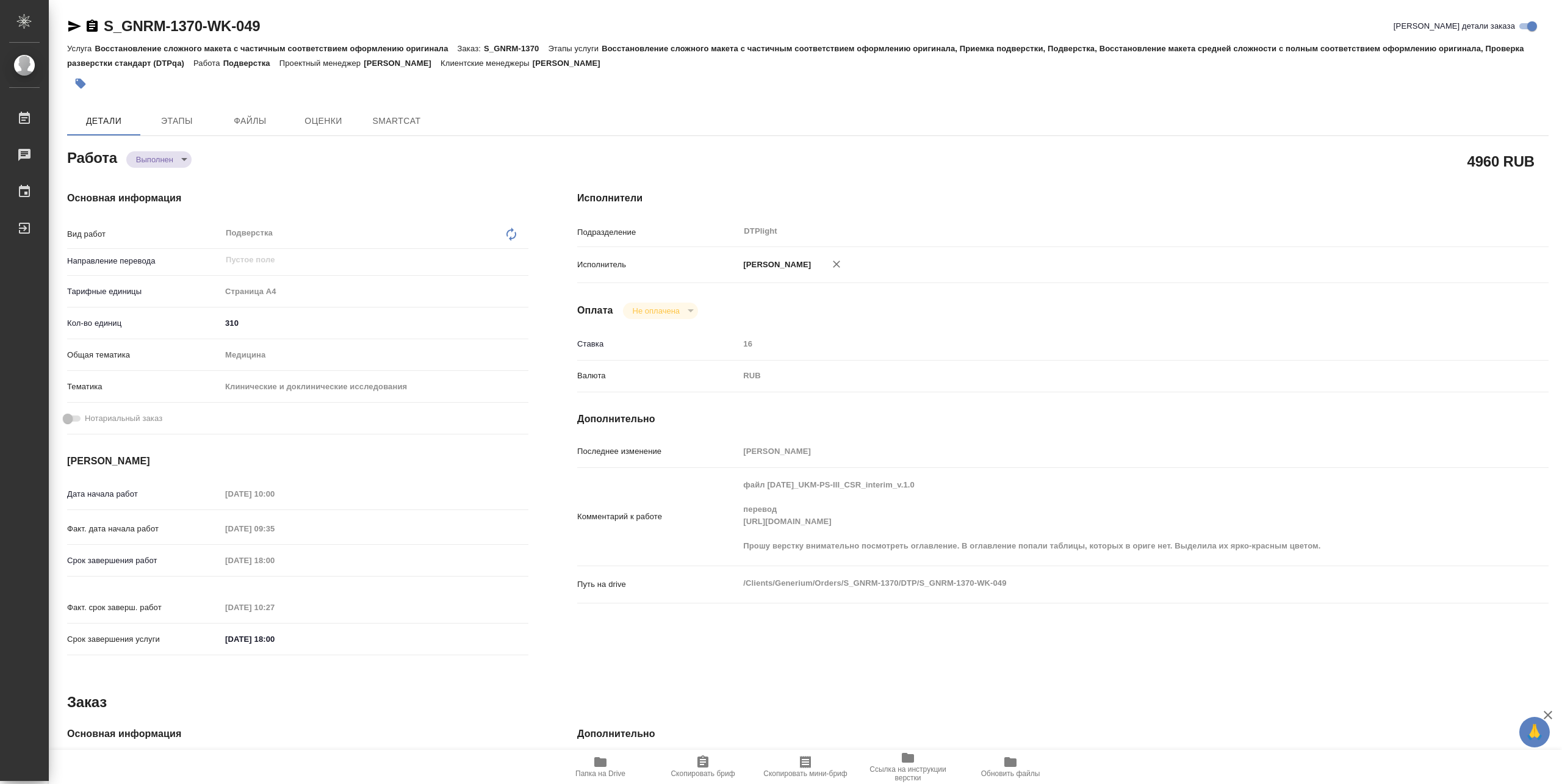
type textarea "x"
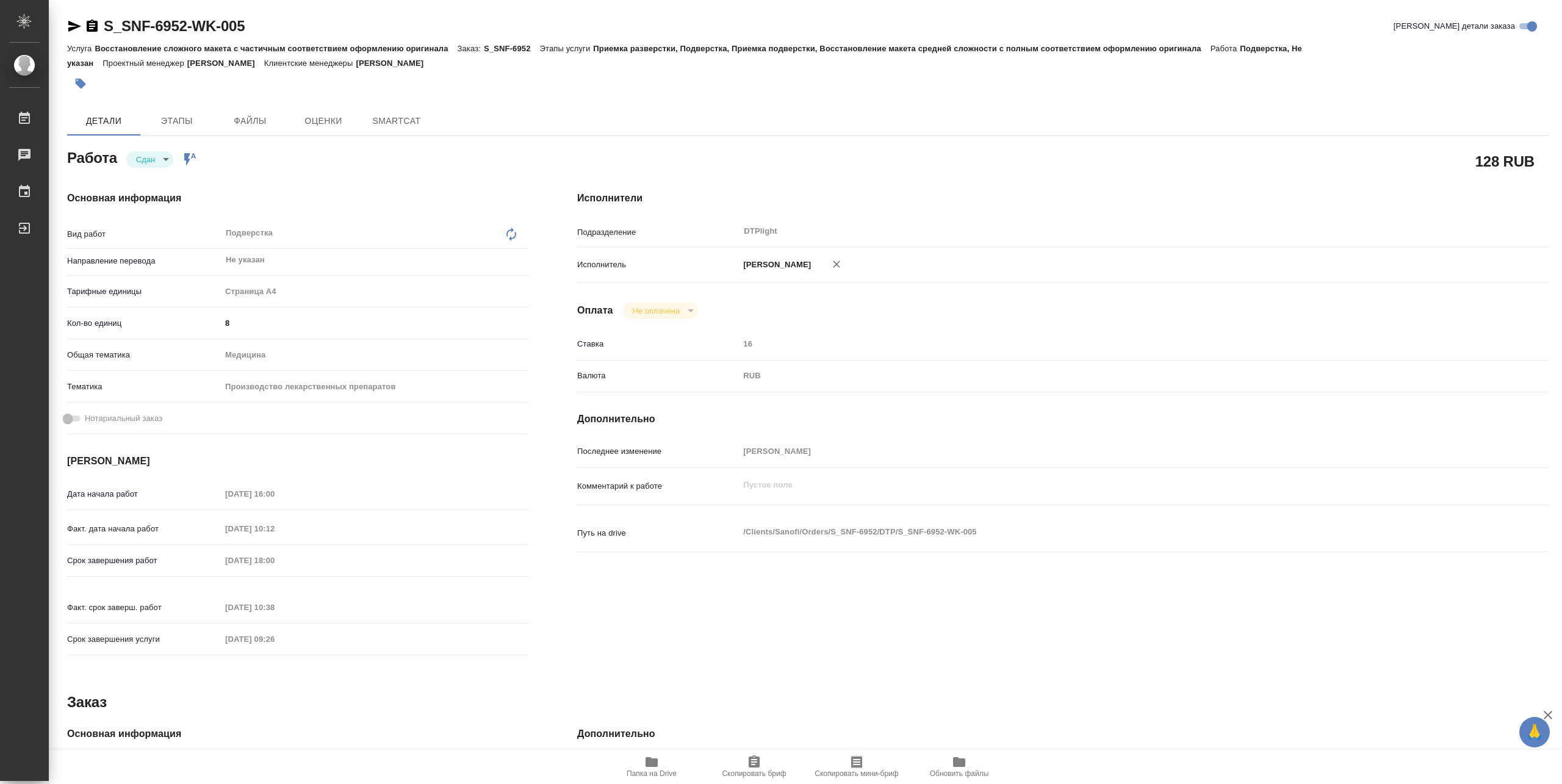
type textarea "x"
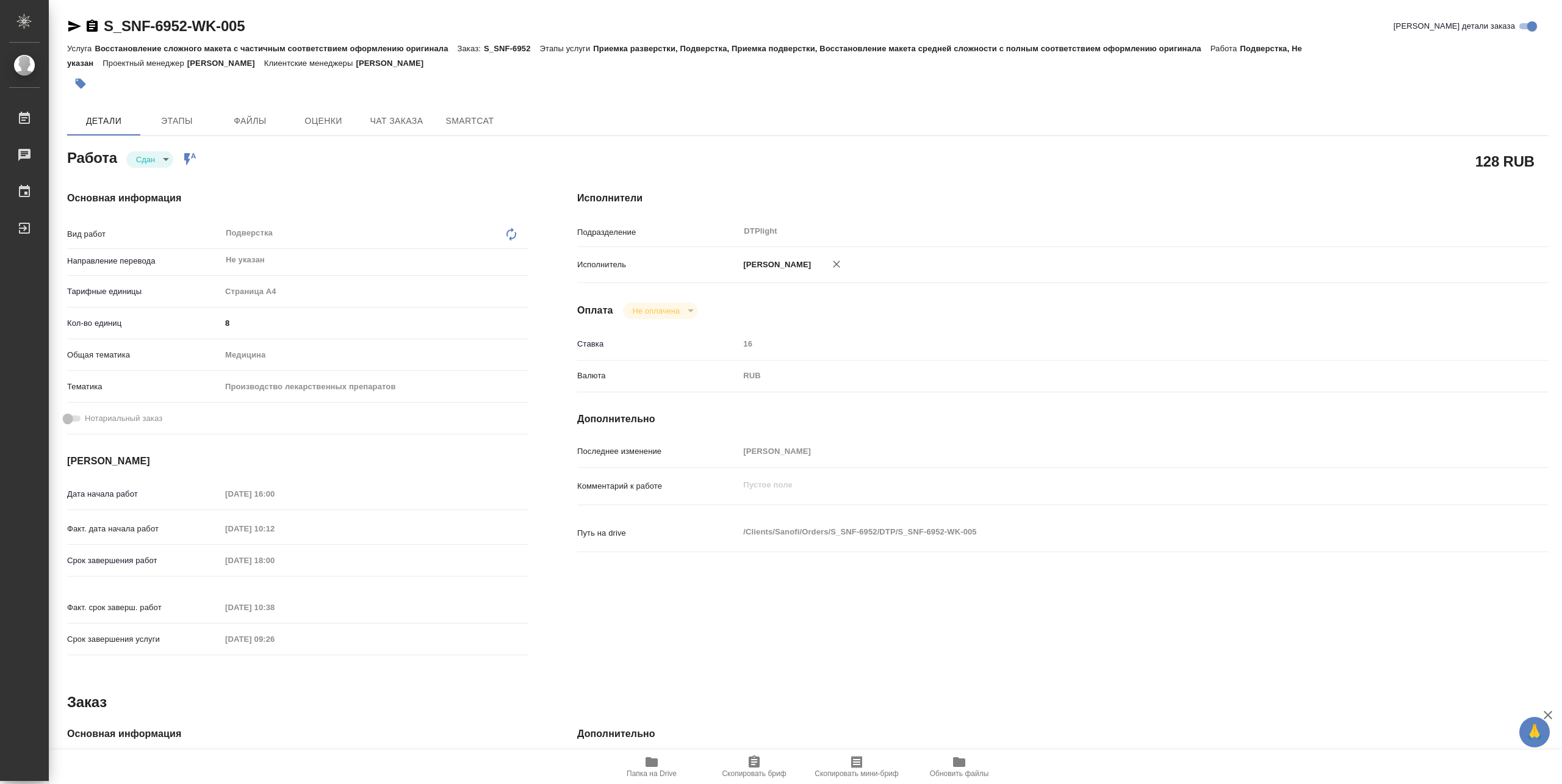
type textarea "x"
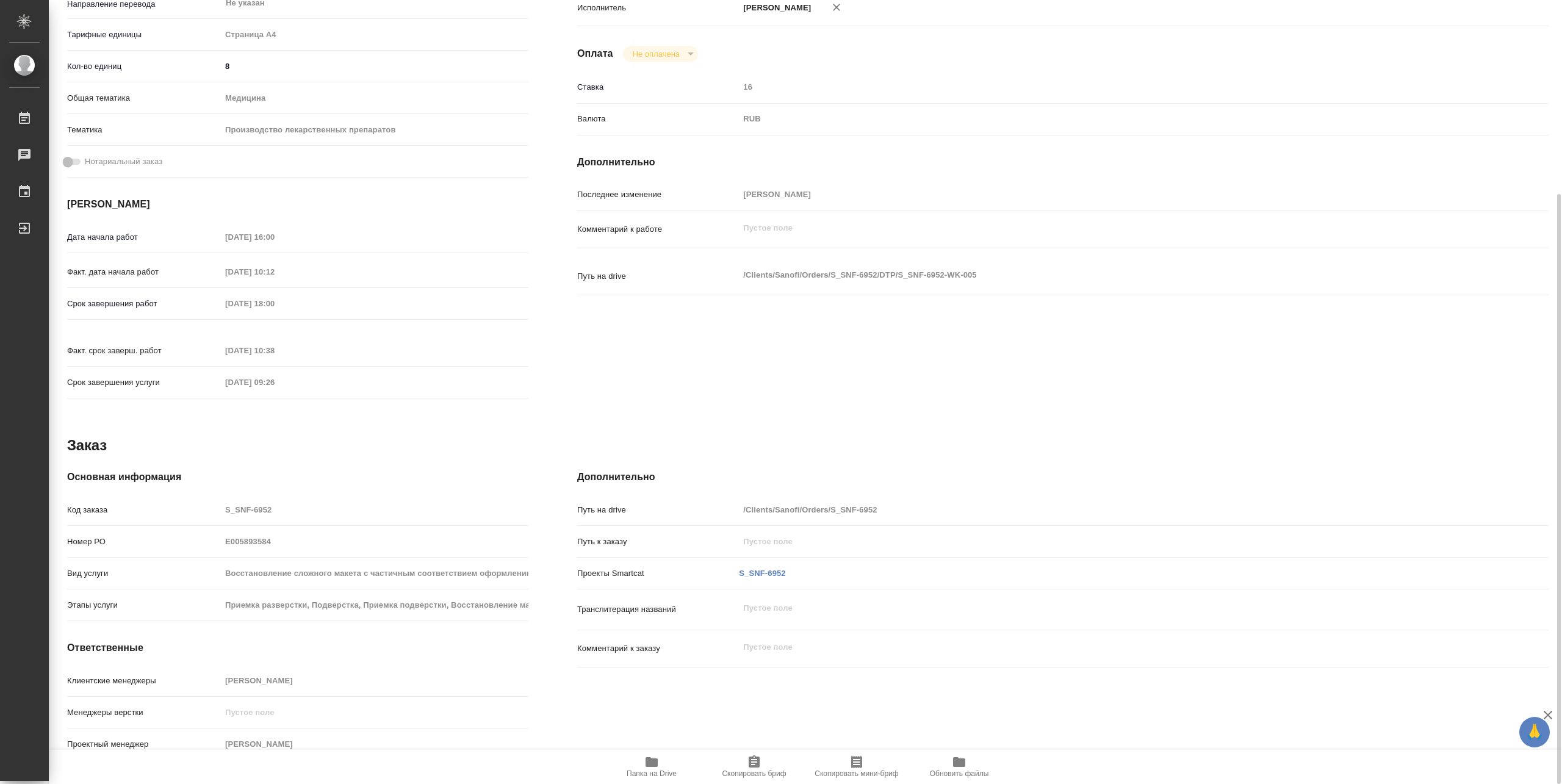
scroll to position [13, 0]
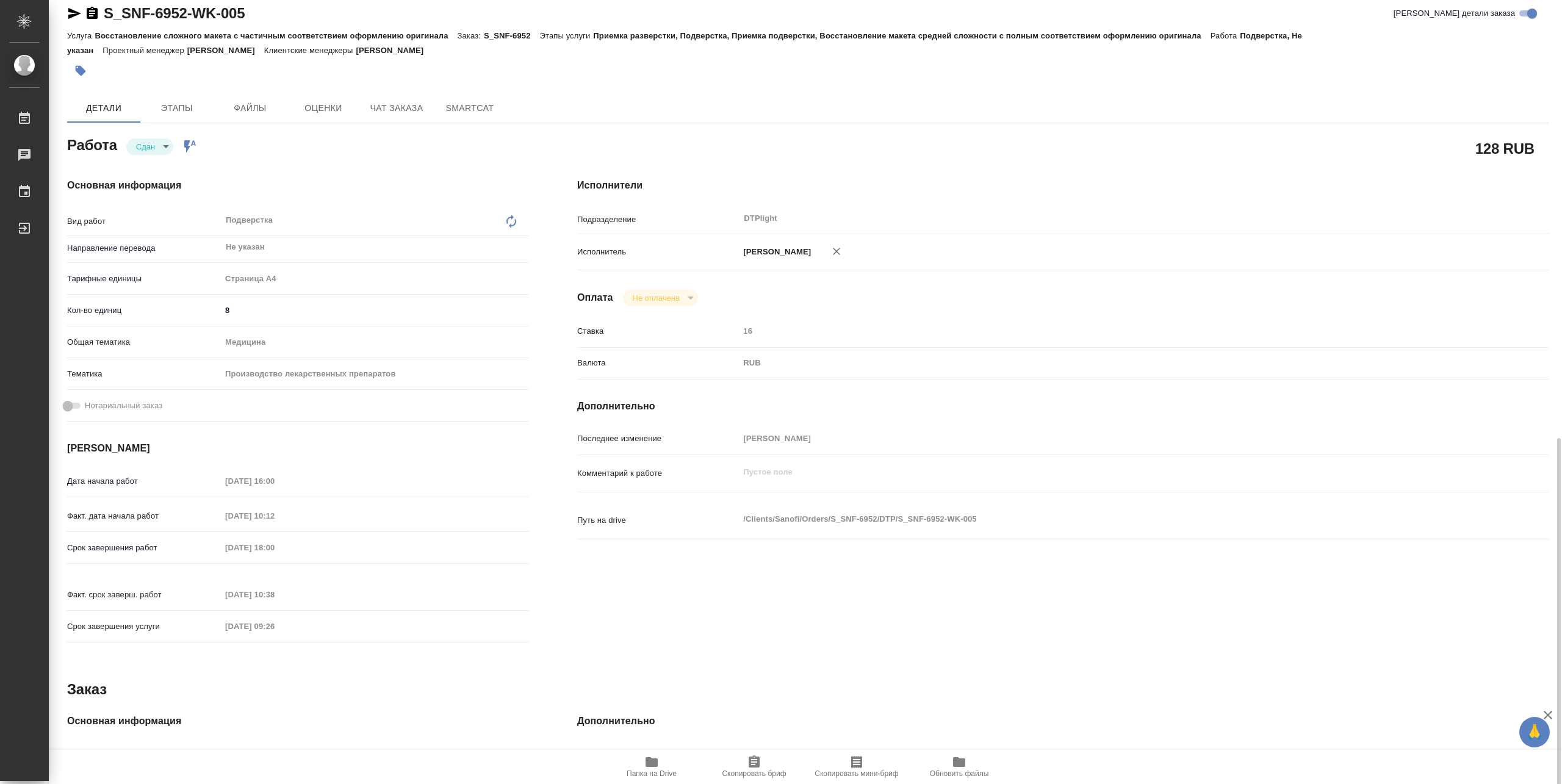
type textarea "x"
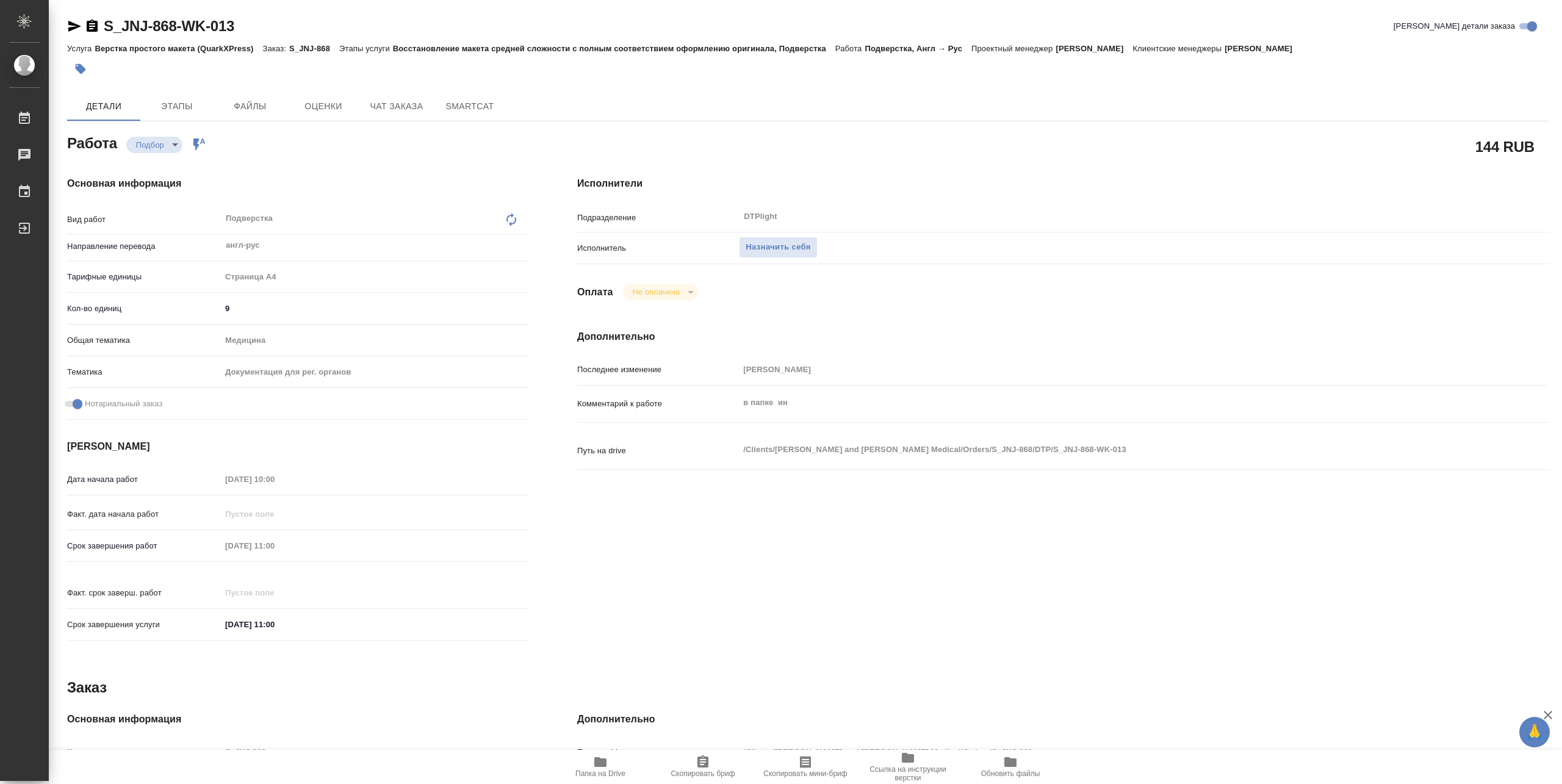
click at [611, 774] on span "Папка на Drive" at bounding box center [600, 774] width 50 height 9
